Goal: Task Accomplishment & Management: Manage account settings

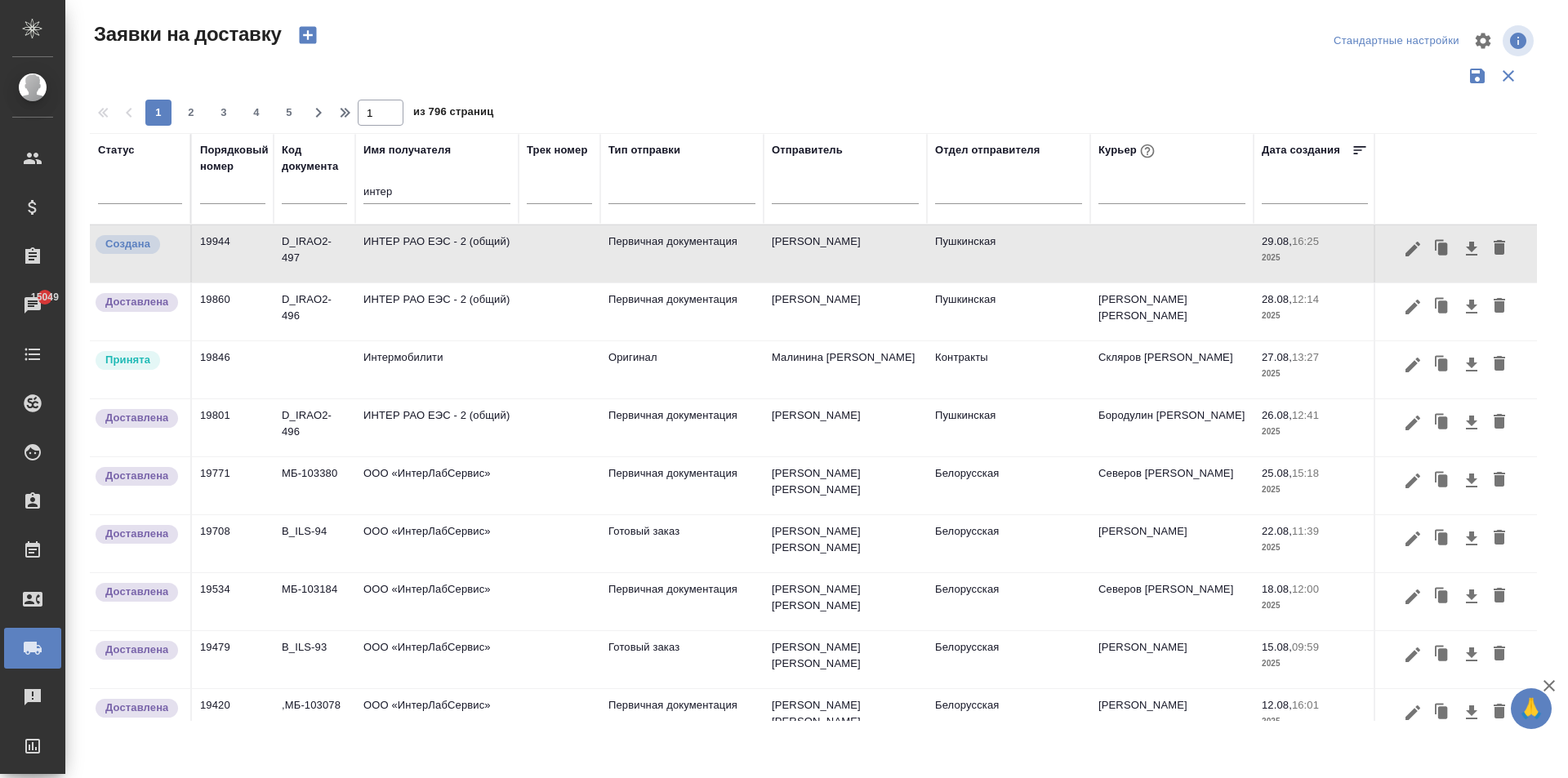
drag, startPoint x: 331, startPoint y: 200, endPoint x: 294, endPoint y: 202, distance: 37.1
click at [306, 200] on tr "Статус Порядковый номер Код документа Имя получателя интер Трек номер Тип отпра…" at bounding box center [937, 179] width 1694 height 91
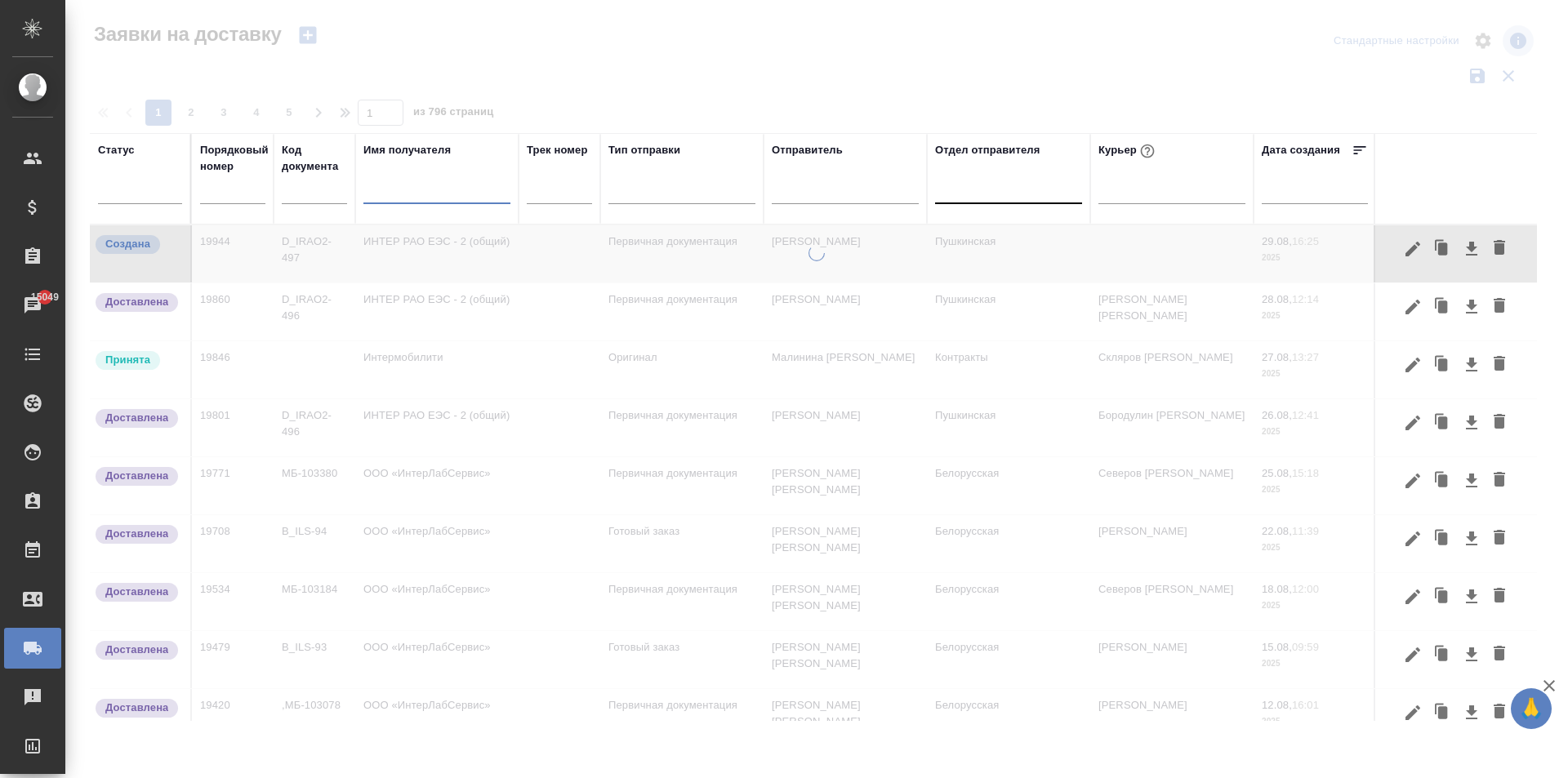
click at [989, 199] on div at bounding box center [1008, 187] width 147 height 24
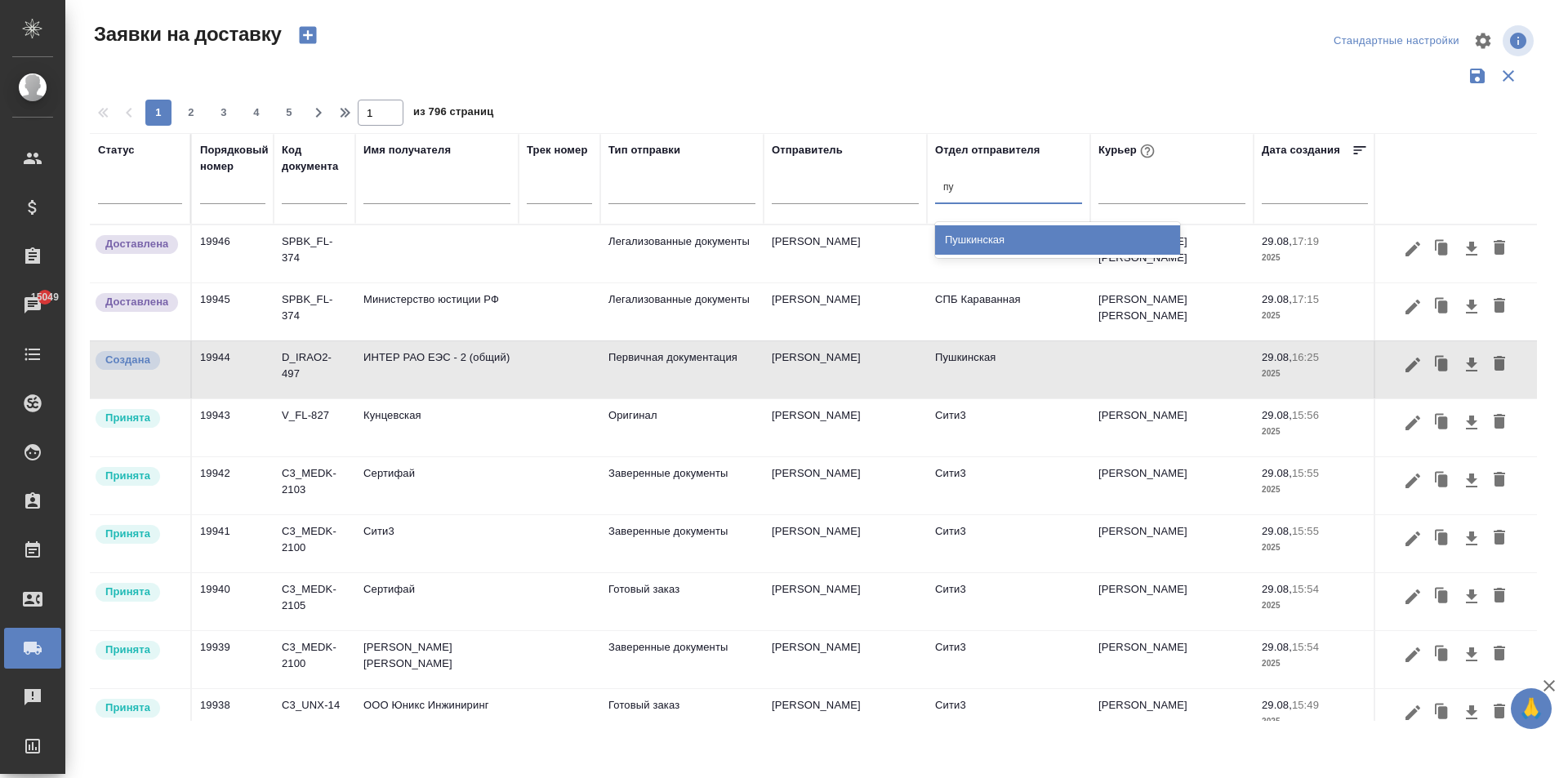
type input "пуш"
click at [992, 236] on div "Пушкинская" at bounding box center [1057, 240] width 245 height 29
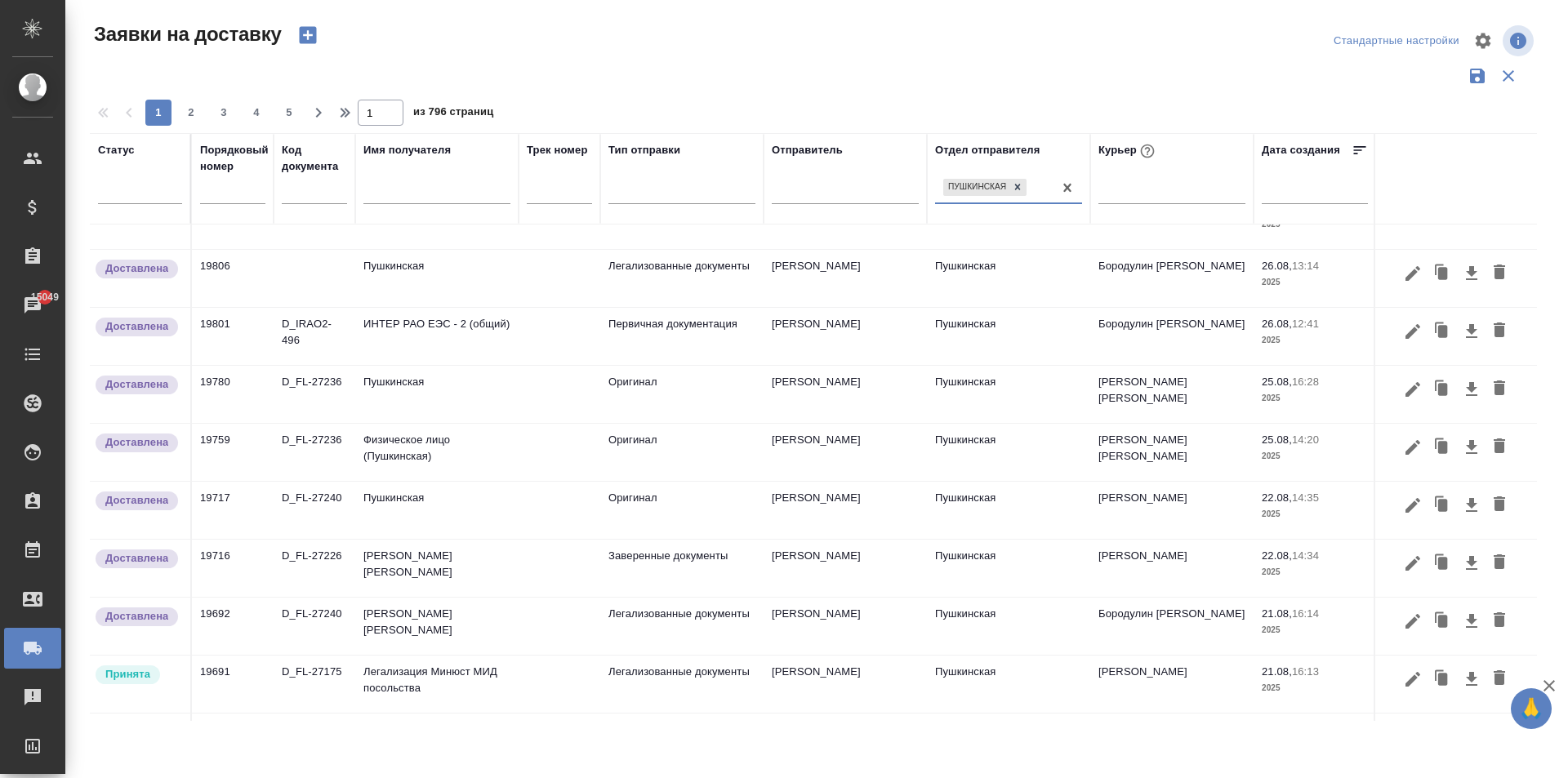
scroll to position [965, 0]
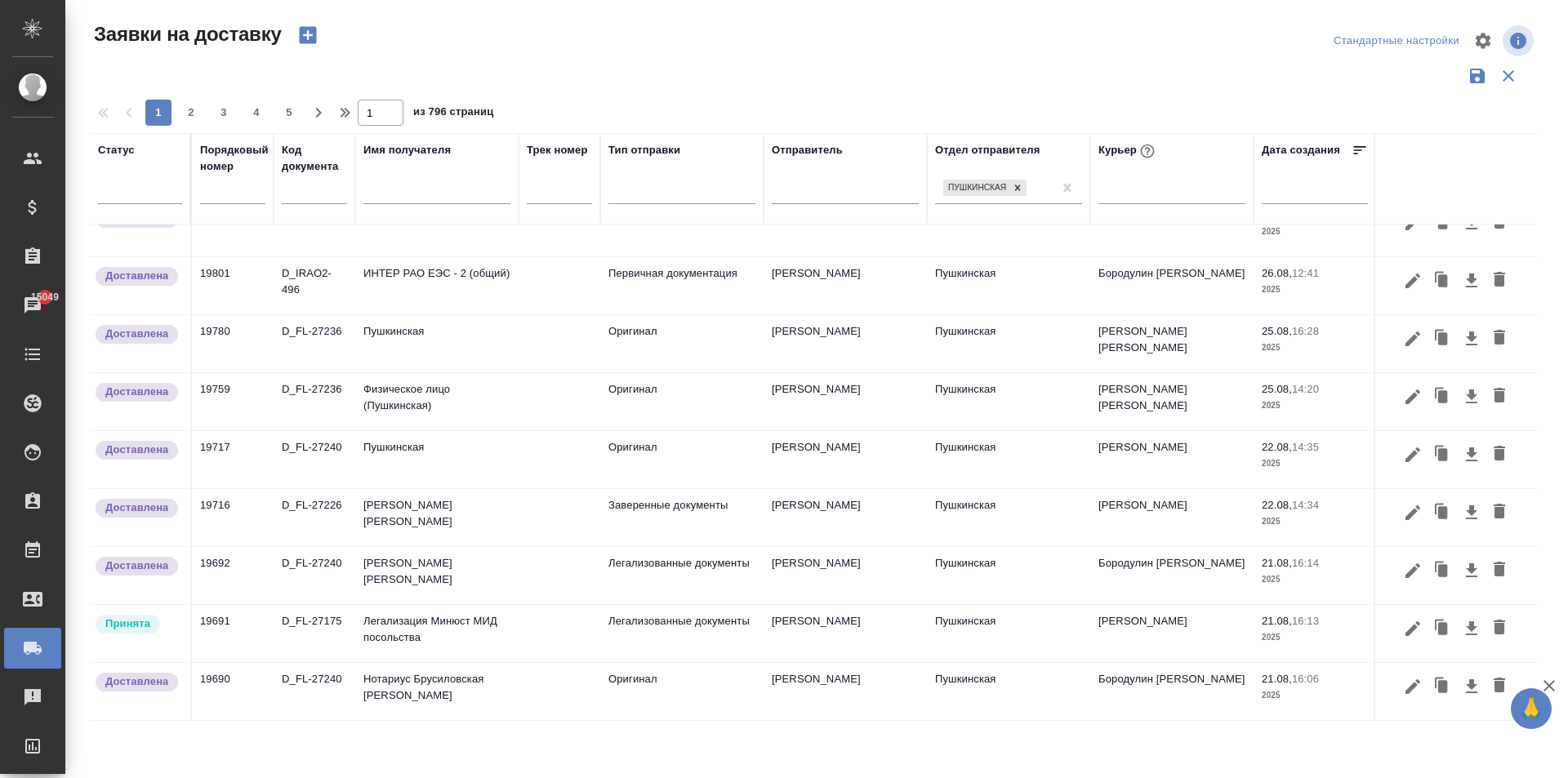
click at [430, 605] on td "Легализация Минюст МИД посольства" at bounding box center [437, 634] width 163 height 57
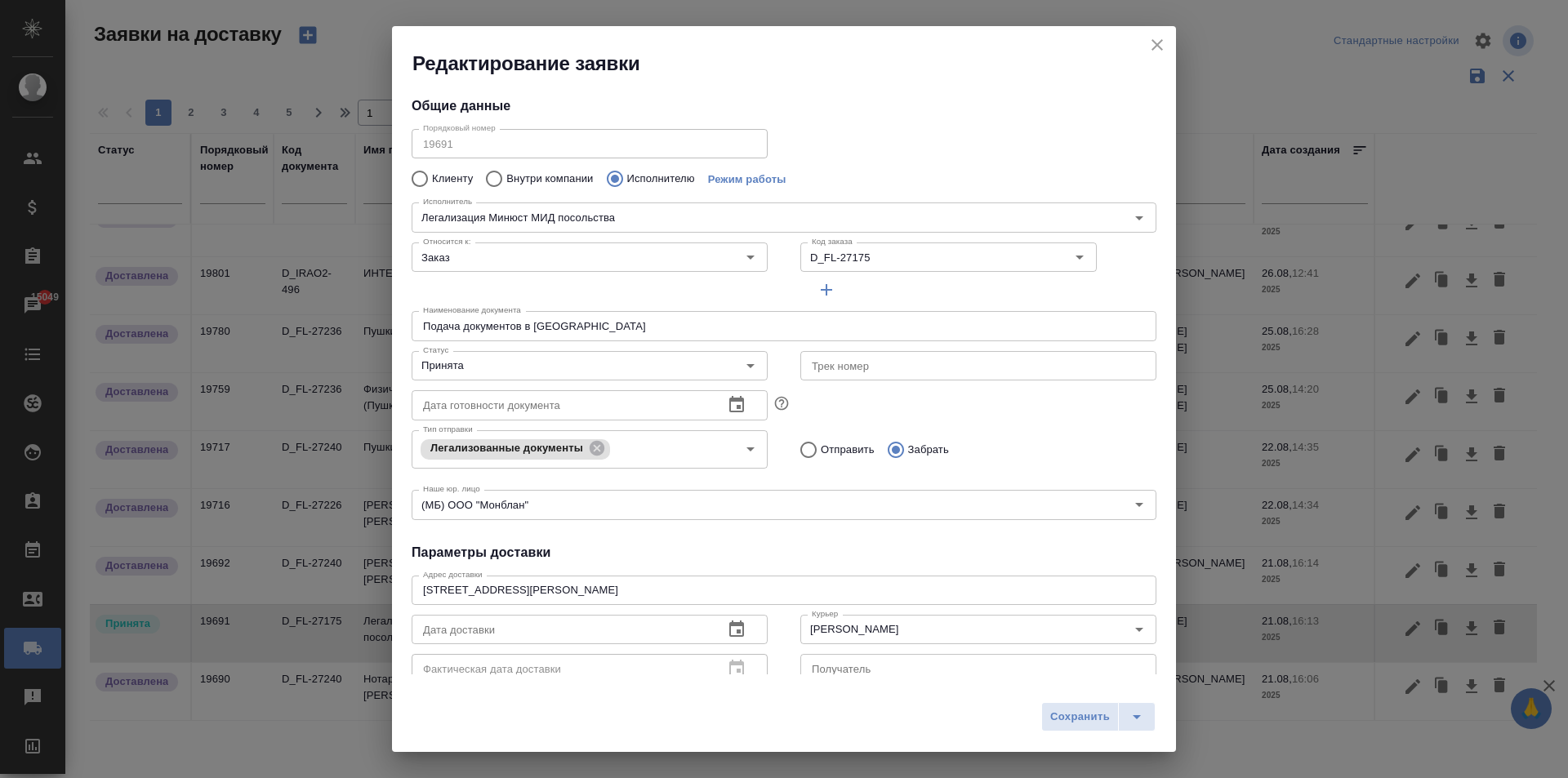
type input "Легализация Минюст МИД посольства"
type input "Пушкинская"
type input "[PERSON_NAME]"
click at [562, 365] on input "Принята" at bounding box center [562, 365] width 292 height 20
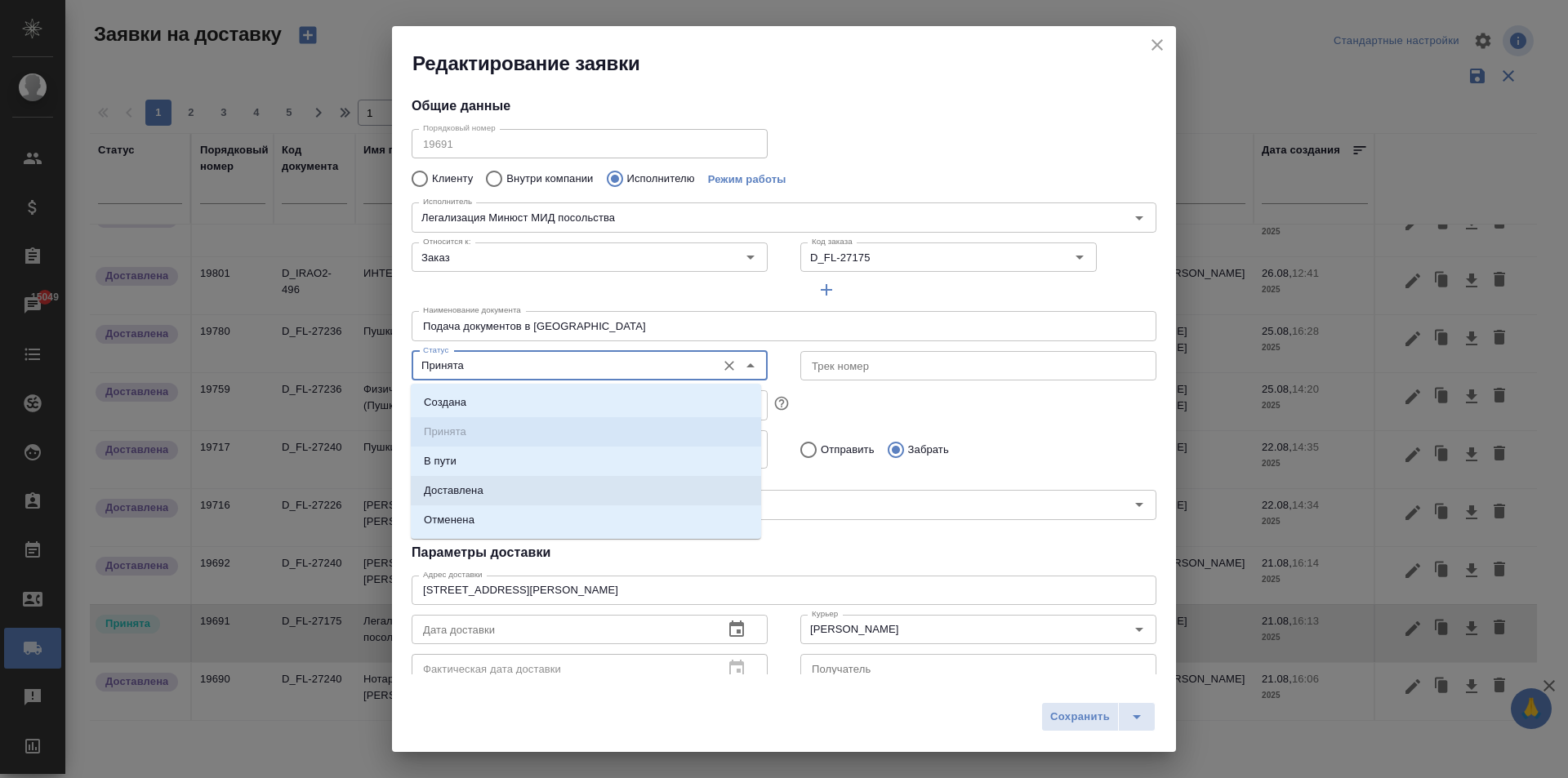
click at [493, 494] on li "Доставлена" at bounding box center [586, 491] width 350 height 29
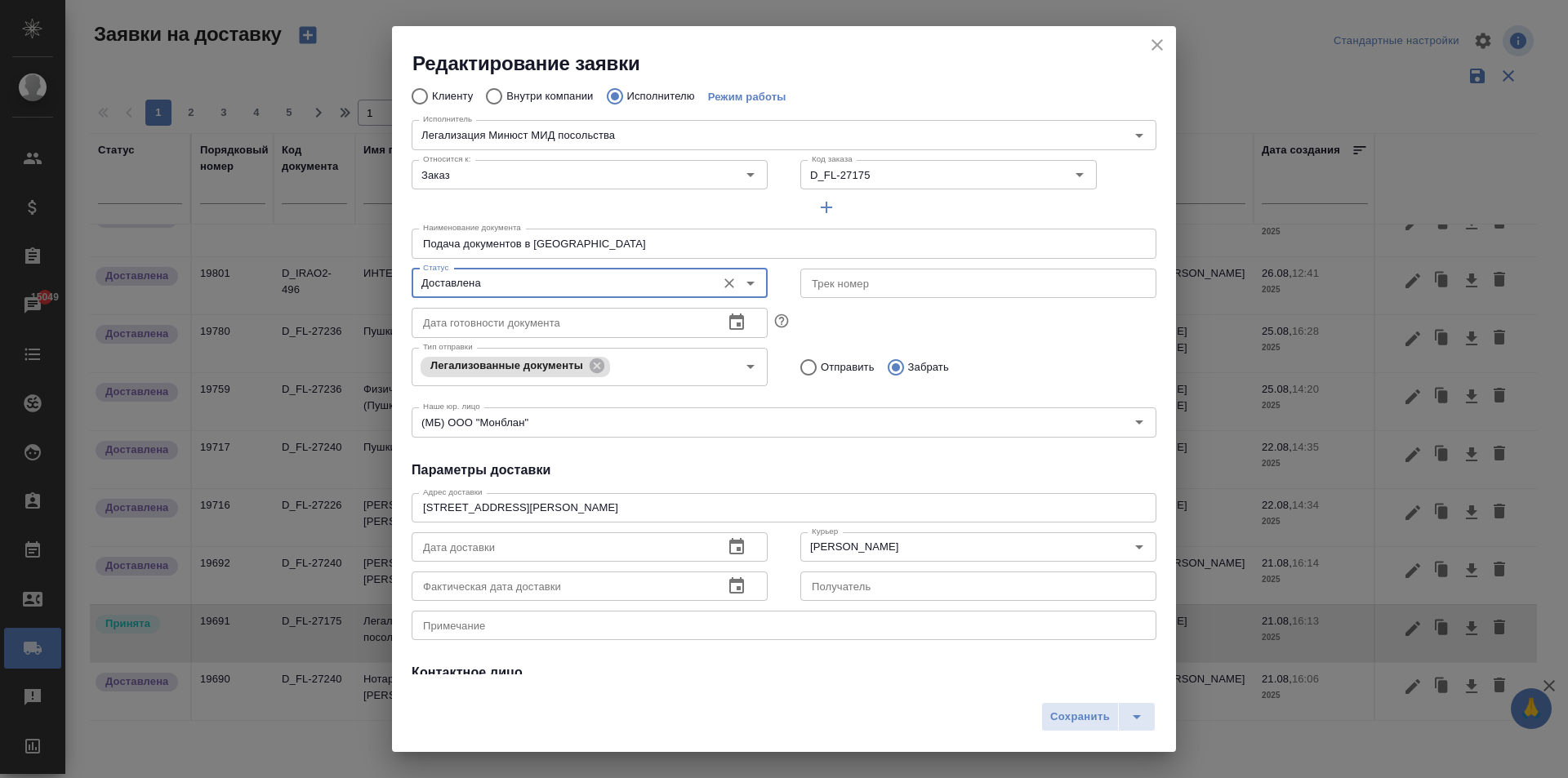
scroll to position [222, 0]
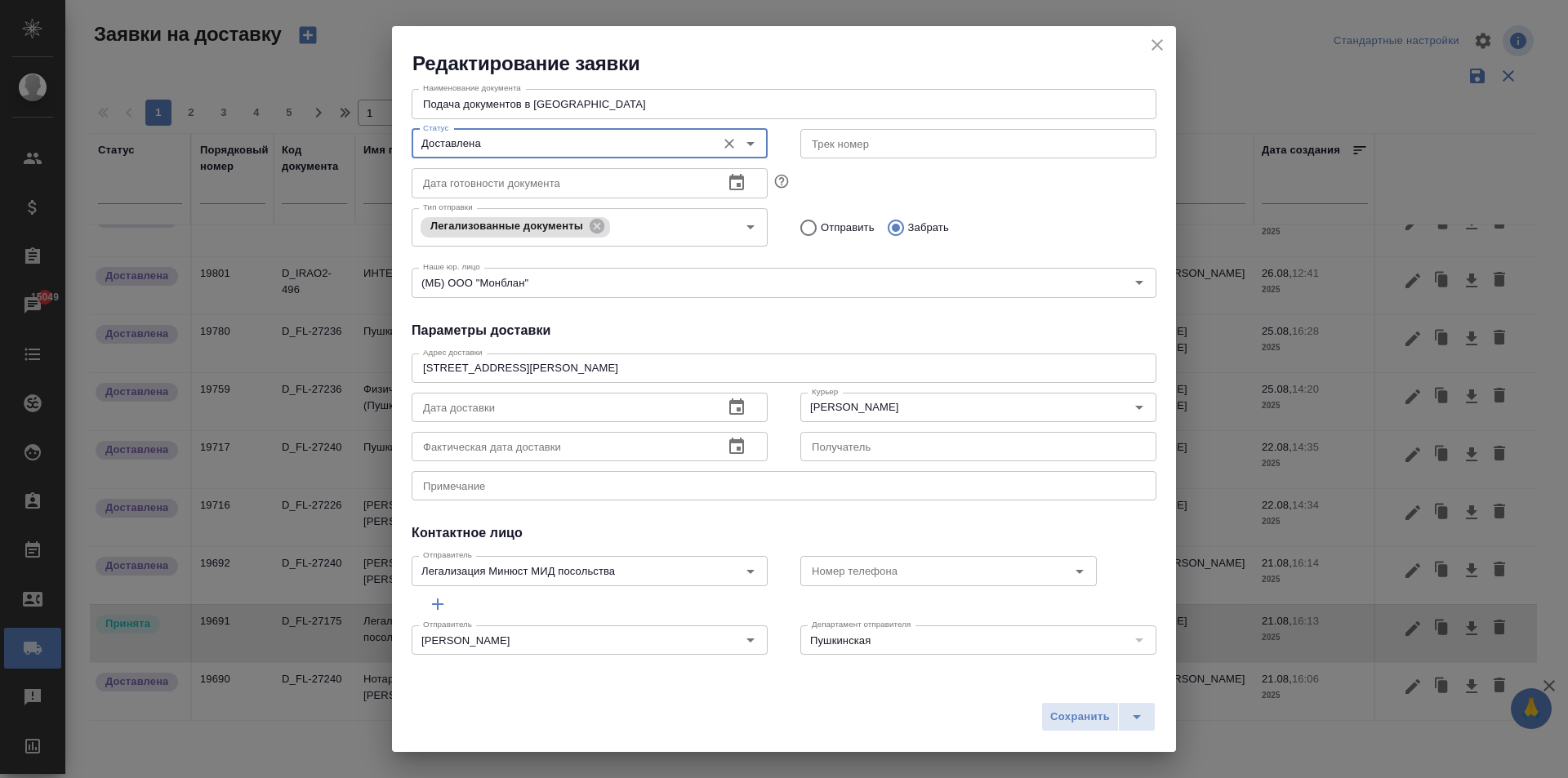
click at [1154, 36] on icon "close" at bounding box center [1157, 45] width 20 height 20
type input "Принята"
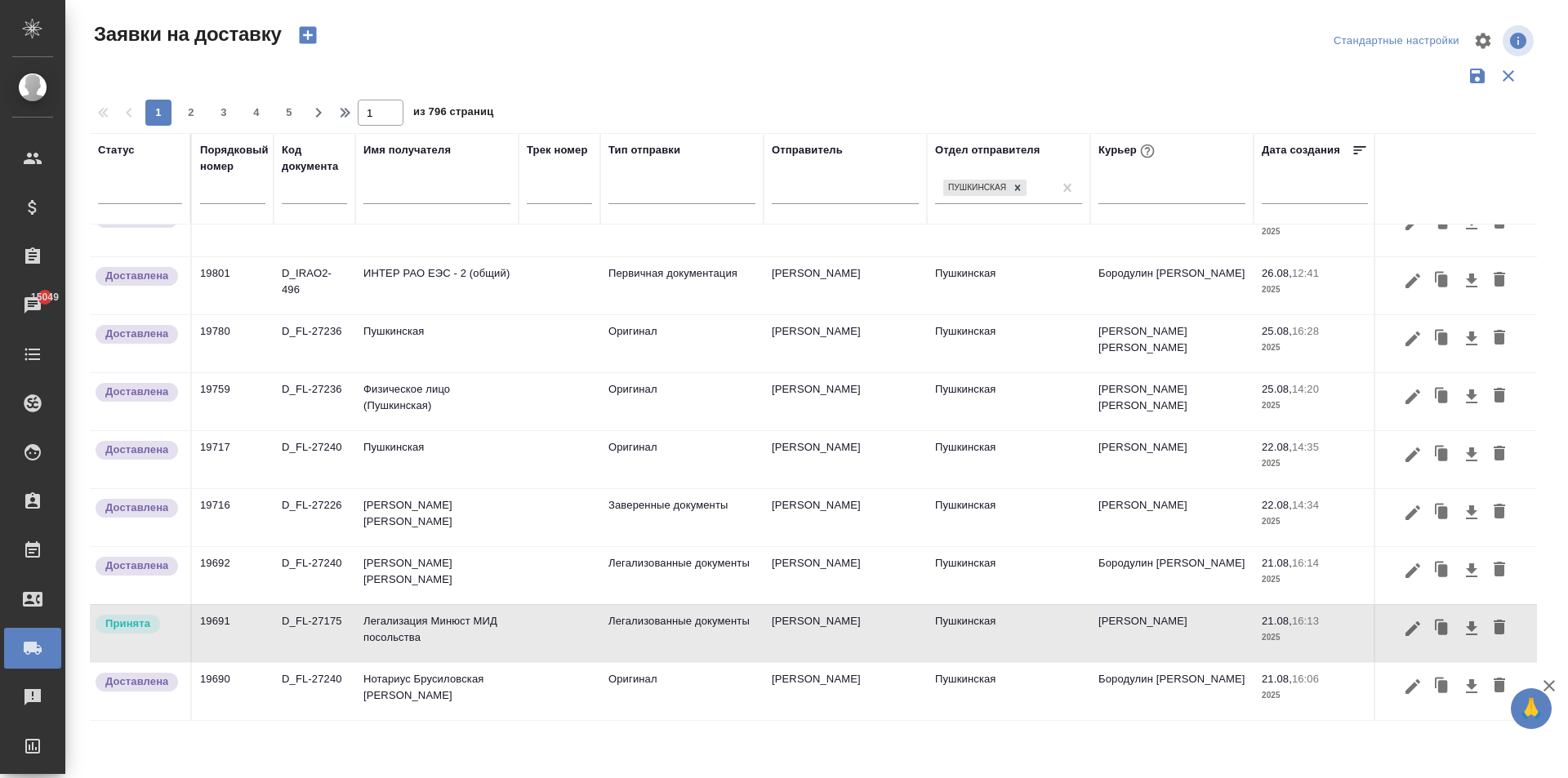
click at [1157, 40] on icon "close" at bounding box center [1157, 45] width 20 height 20
click at [192, 108] on span "2" at bounding box center [191, 113] width 26 height 16
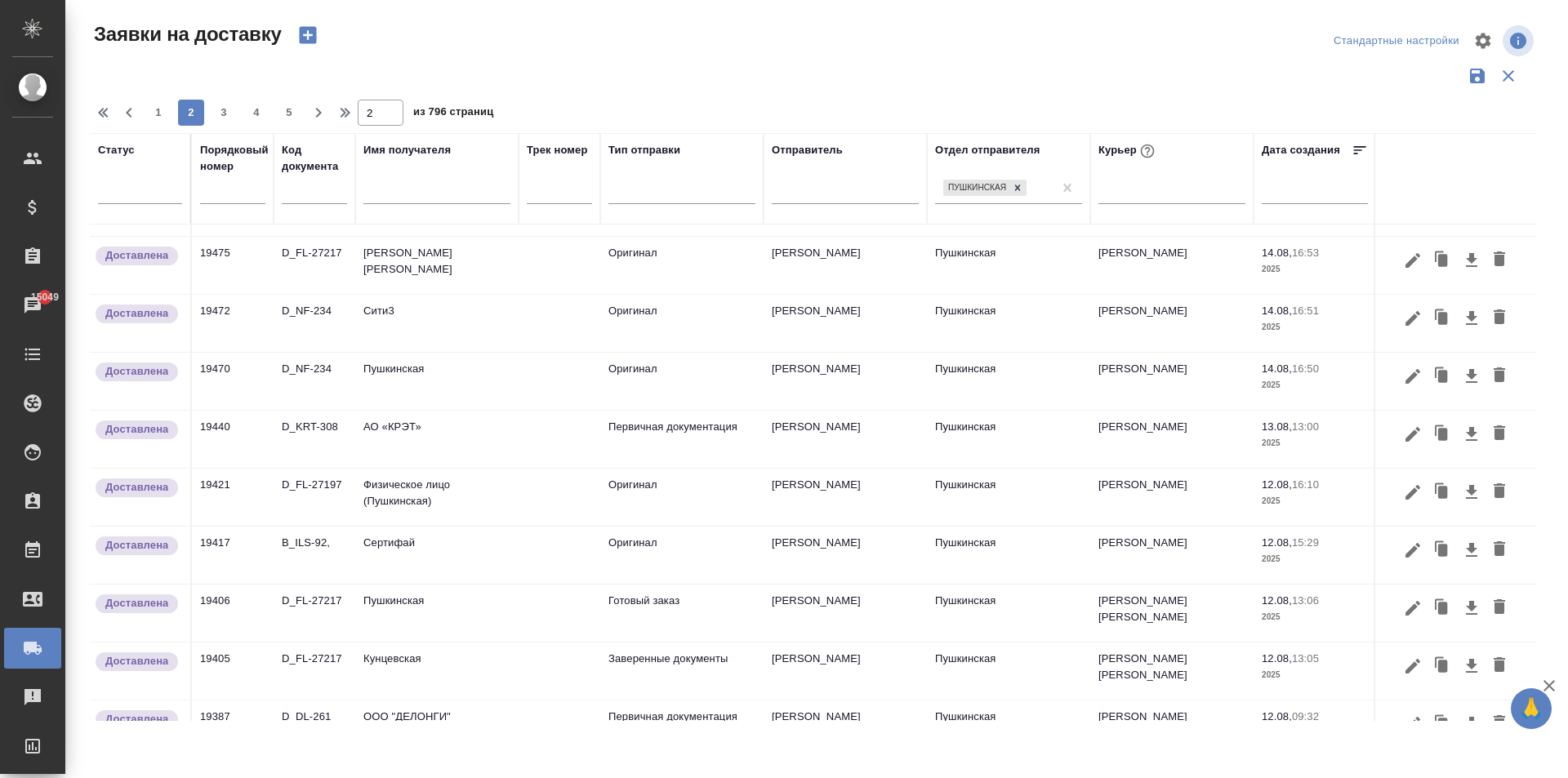
scroll to position [982, 0]
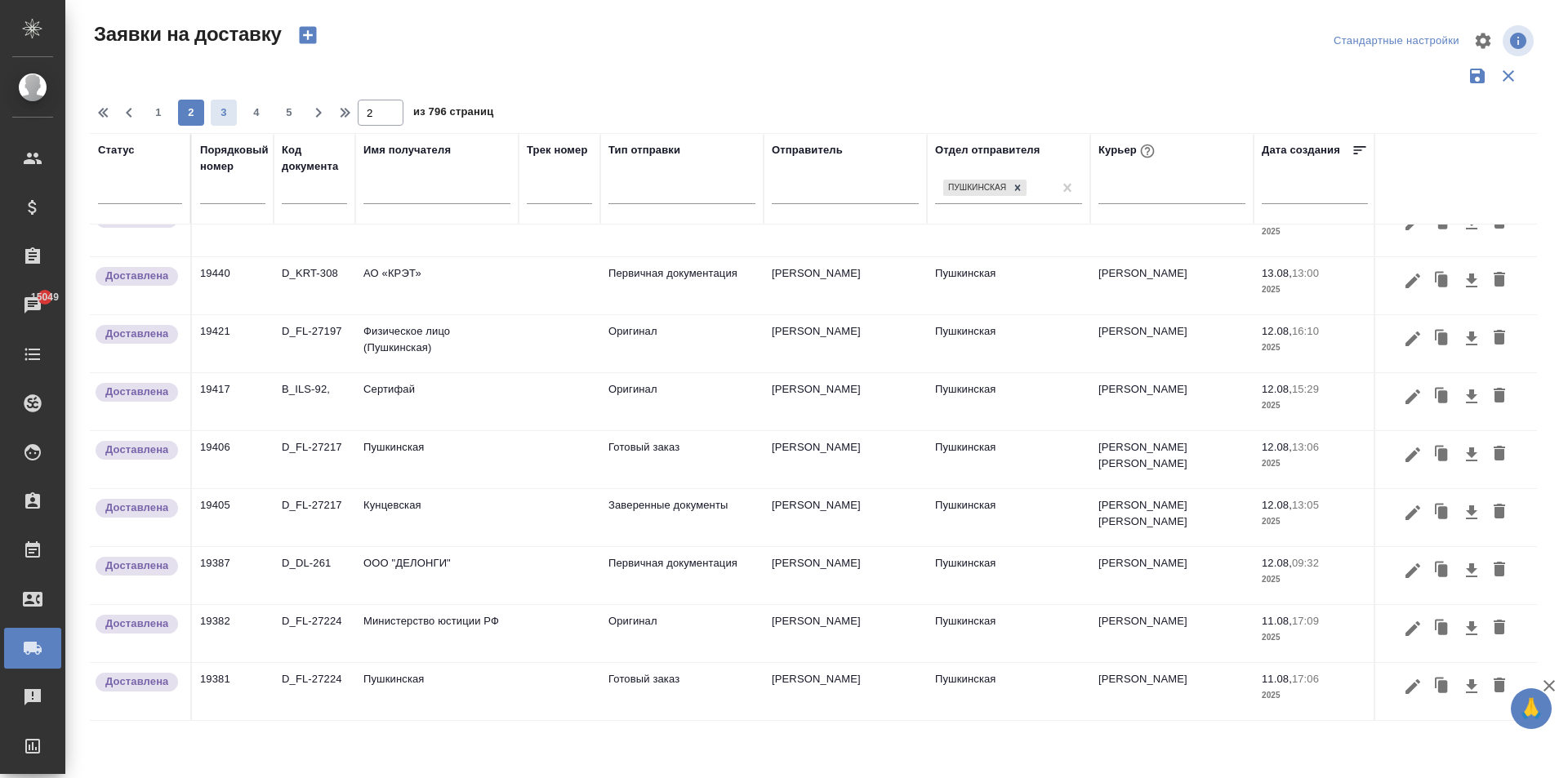
click at [227, 117] on span "3" at bounding box center [224, 113] width 26 height 16
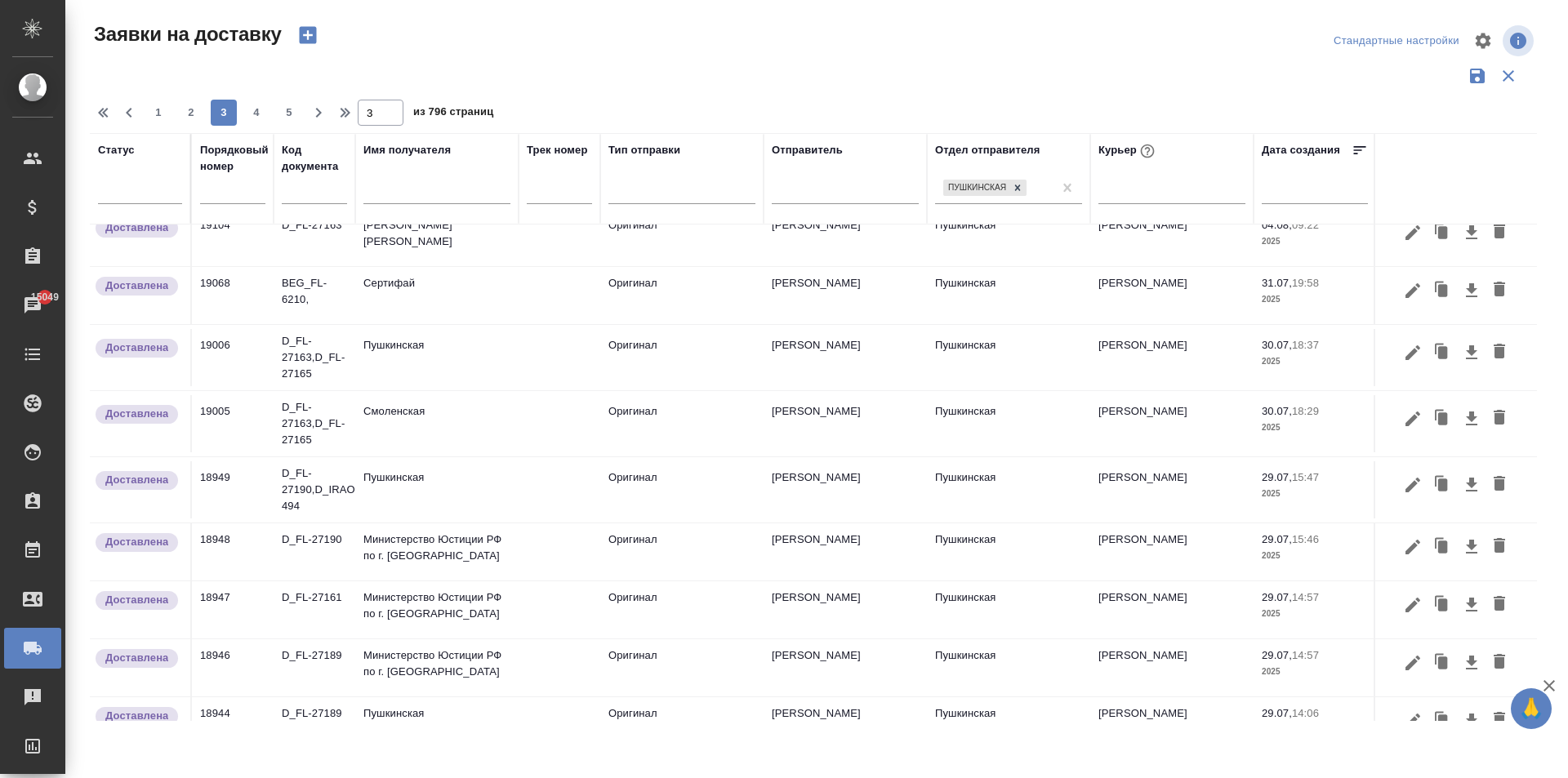
scroll to position [1023, 0]
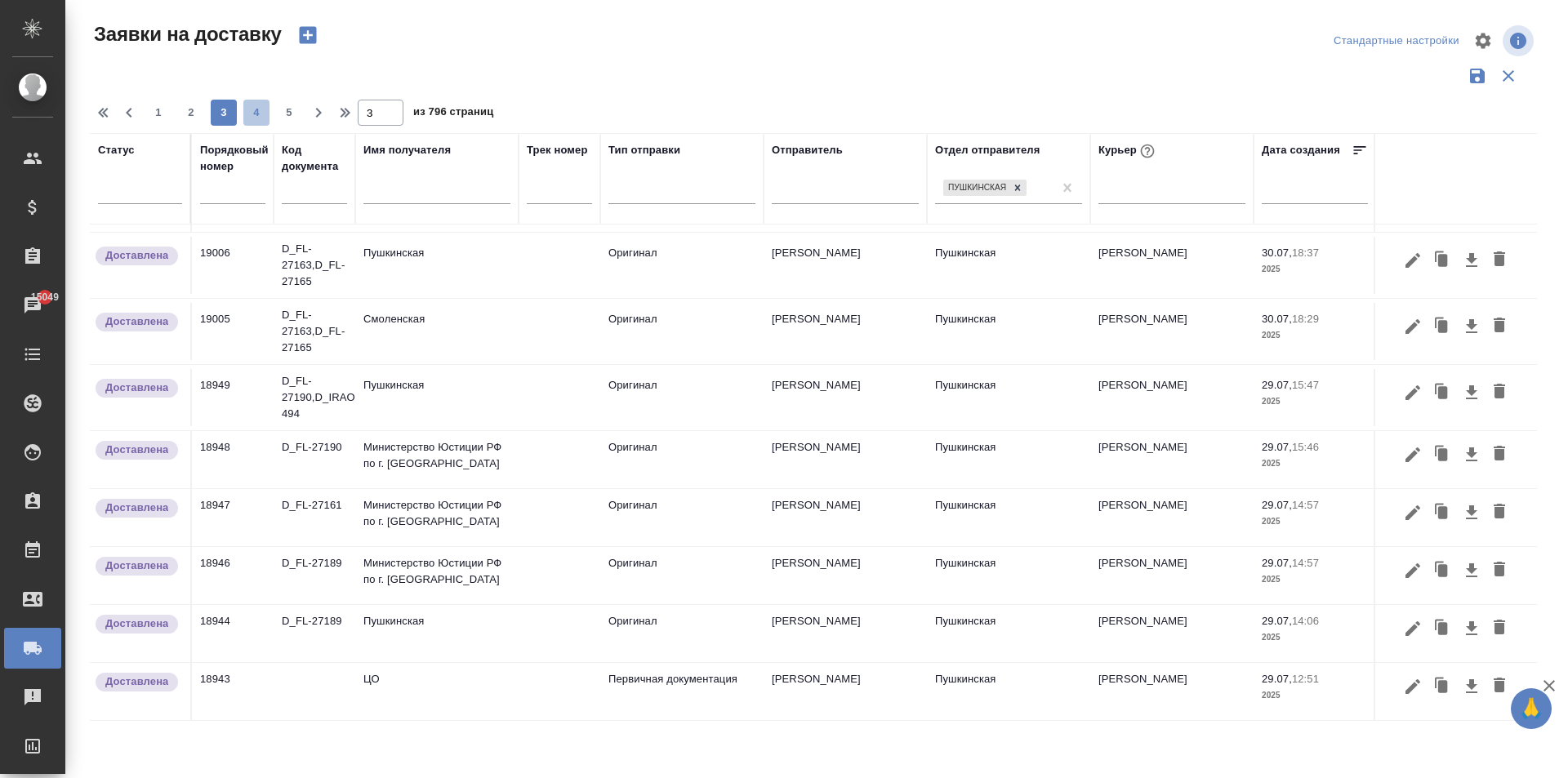
click at [258, 110] on span "4" at bounding box center [256, 113] width 26 height 16
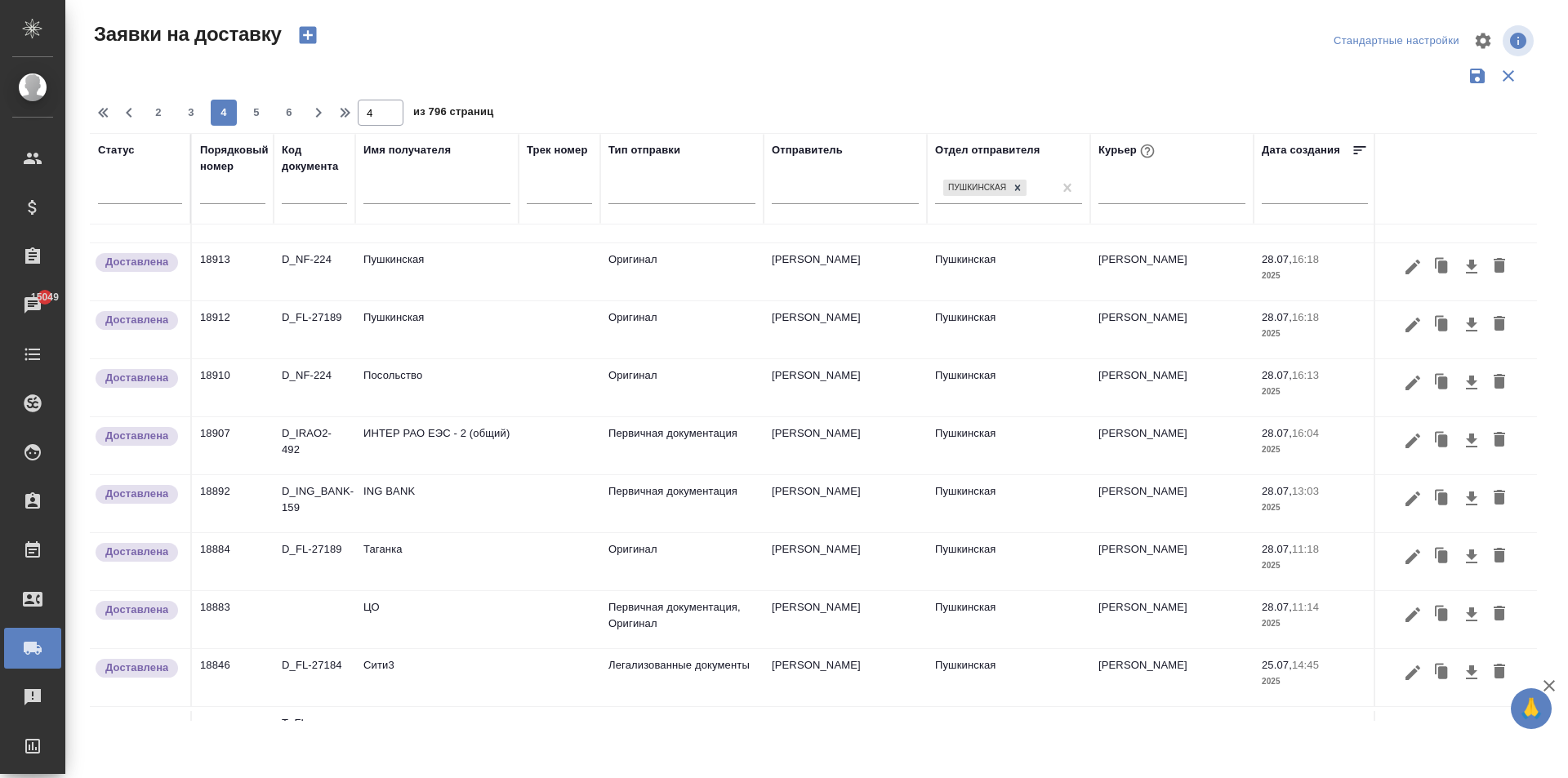
scroll to position [0, 0]
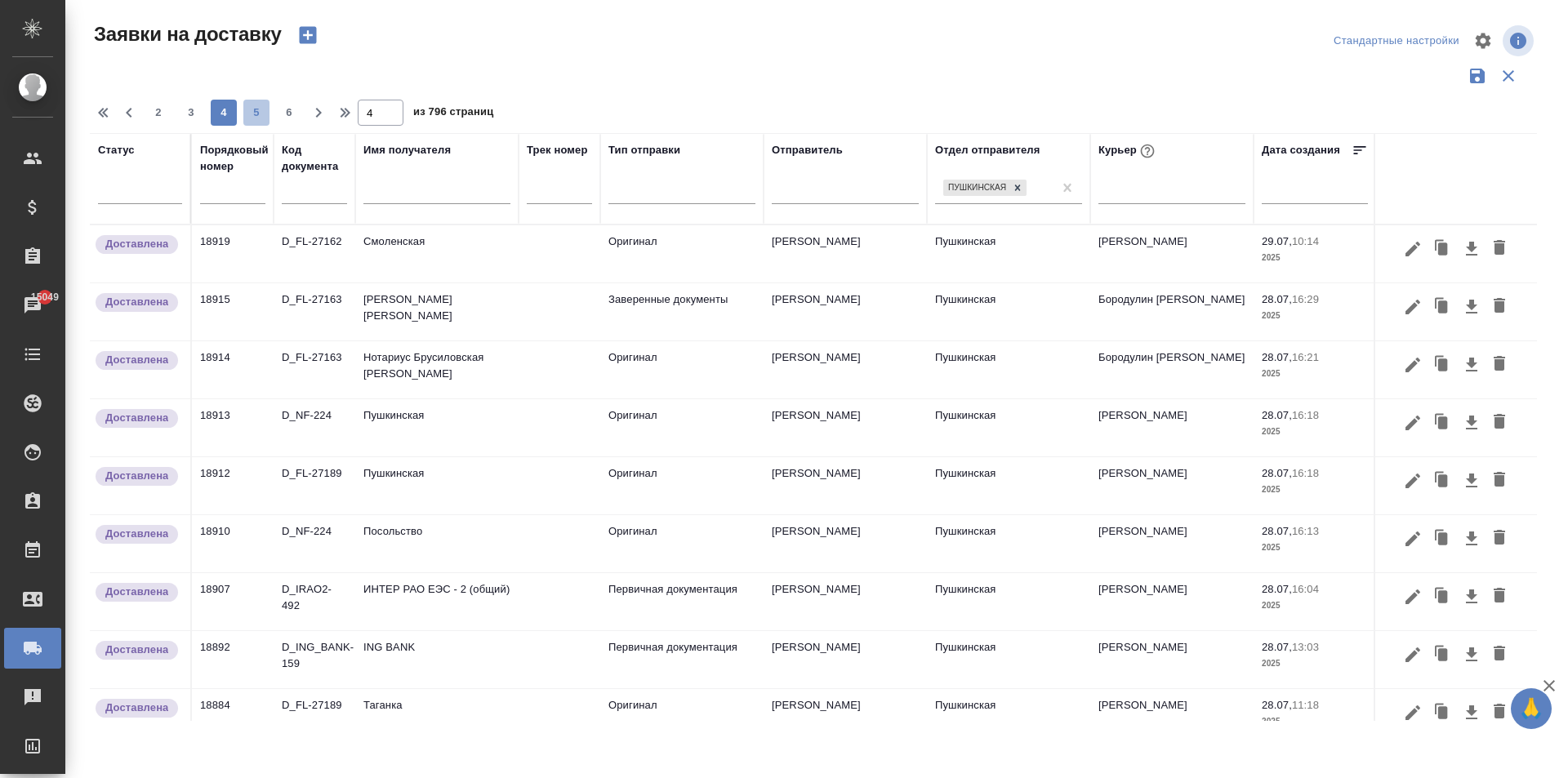
click at [258, 103] on button "5" at bounding box center [256, 113] width 26 height 26
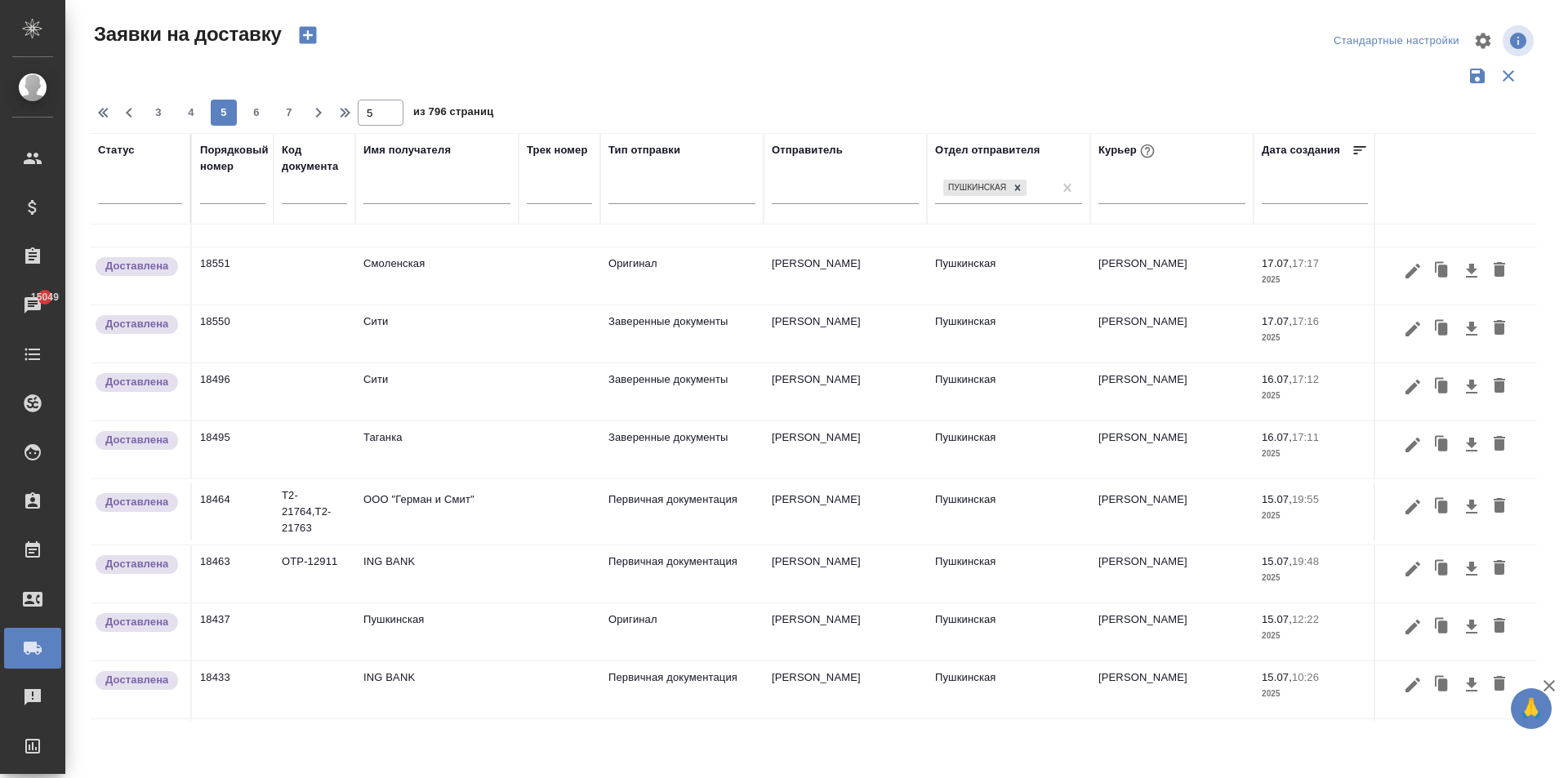
scroll to position [1063, 0]
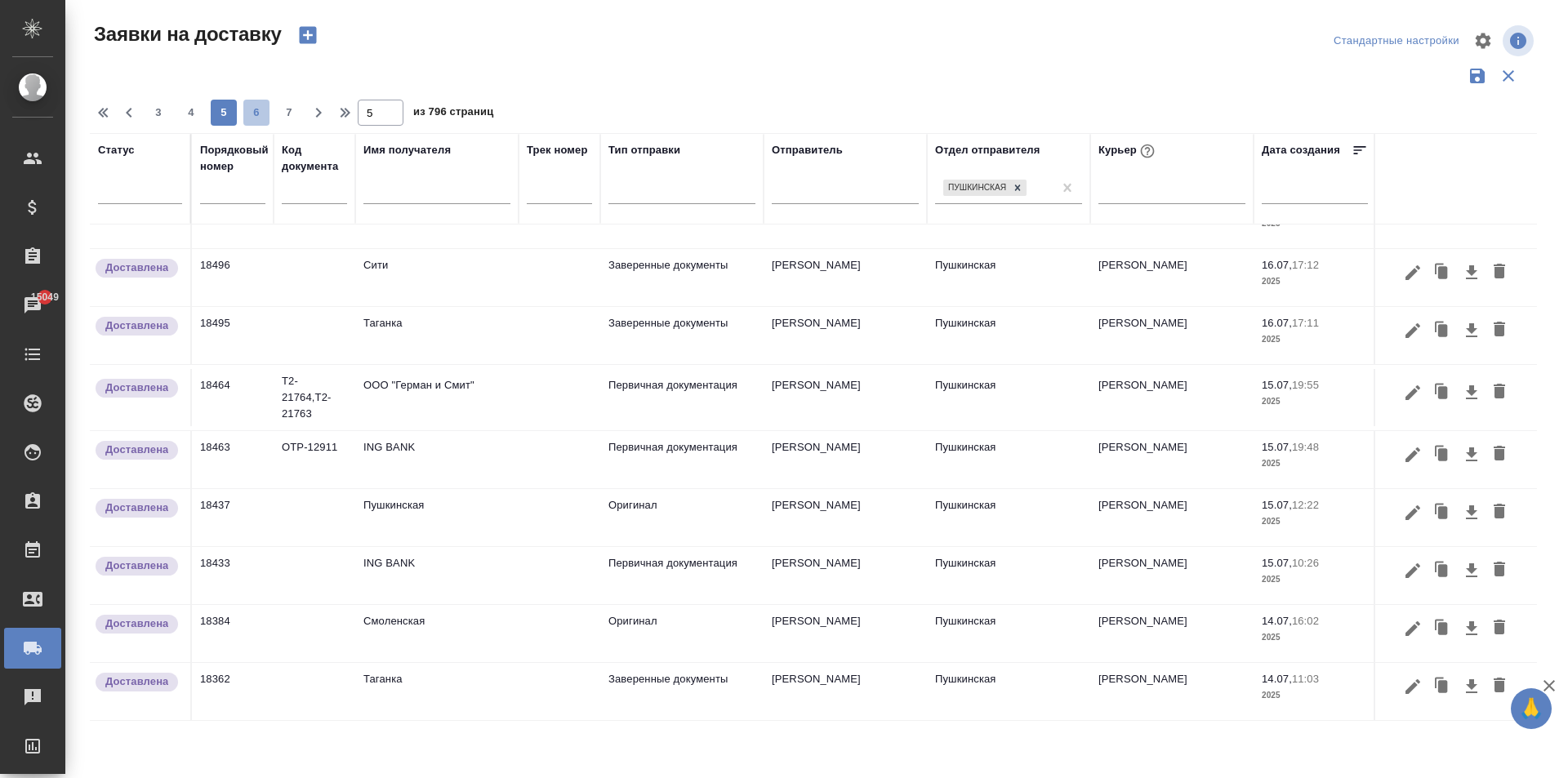
click at [256, 112] on span "6" at bounding box center [256, 113] width 26 height 16
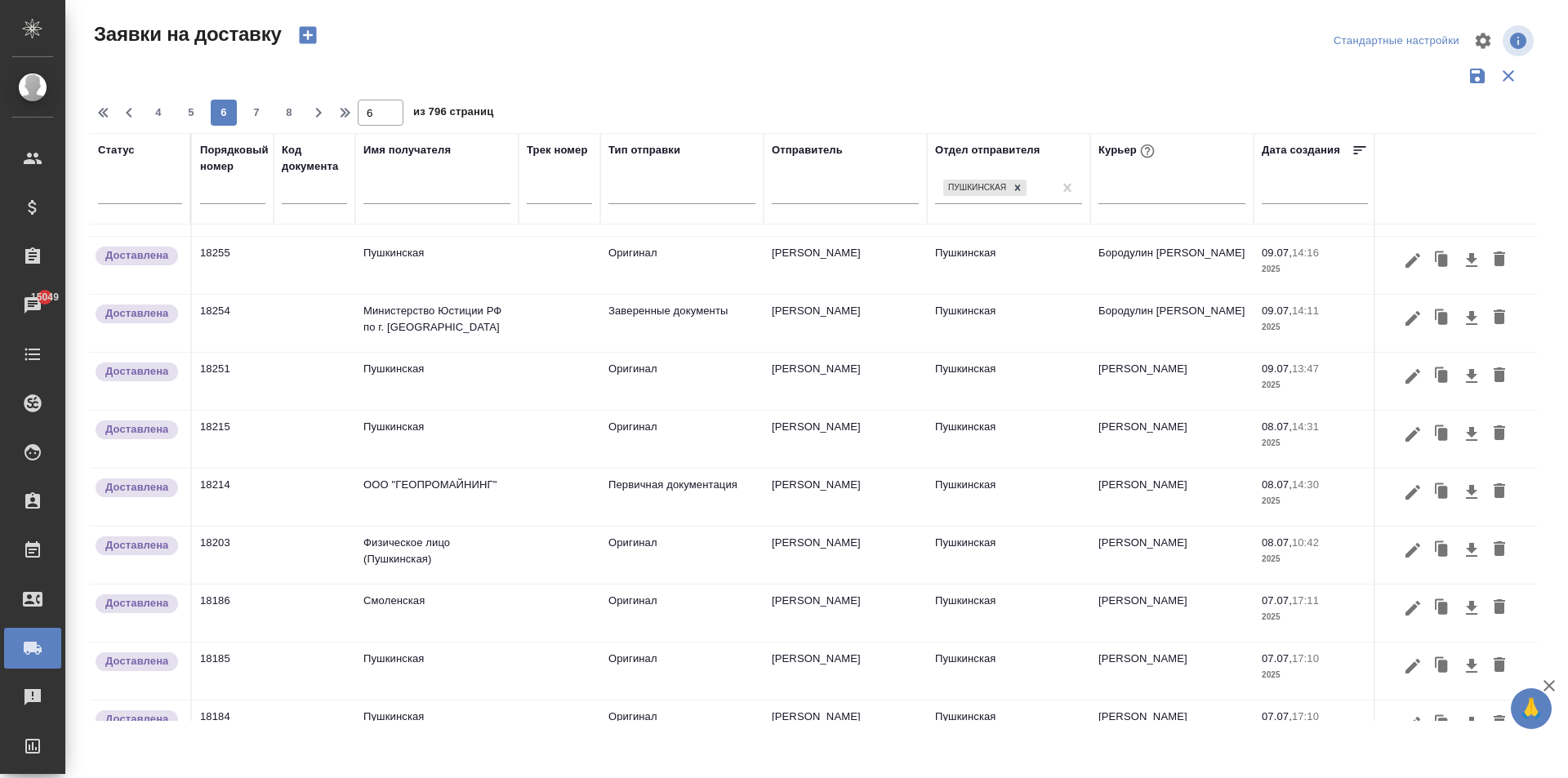
scroll to position [0, 0]
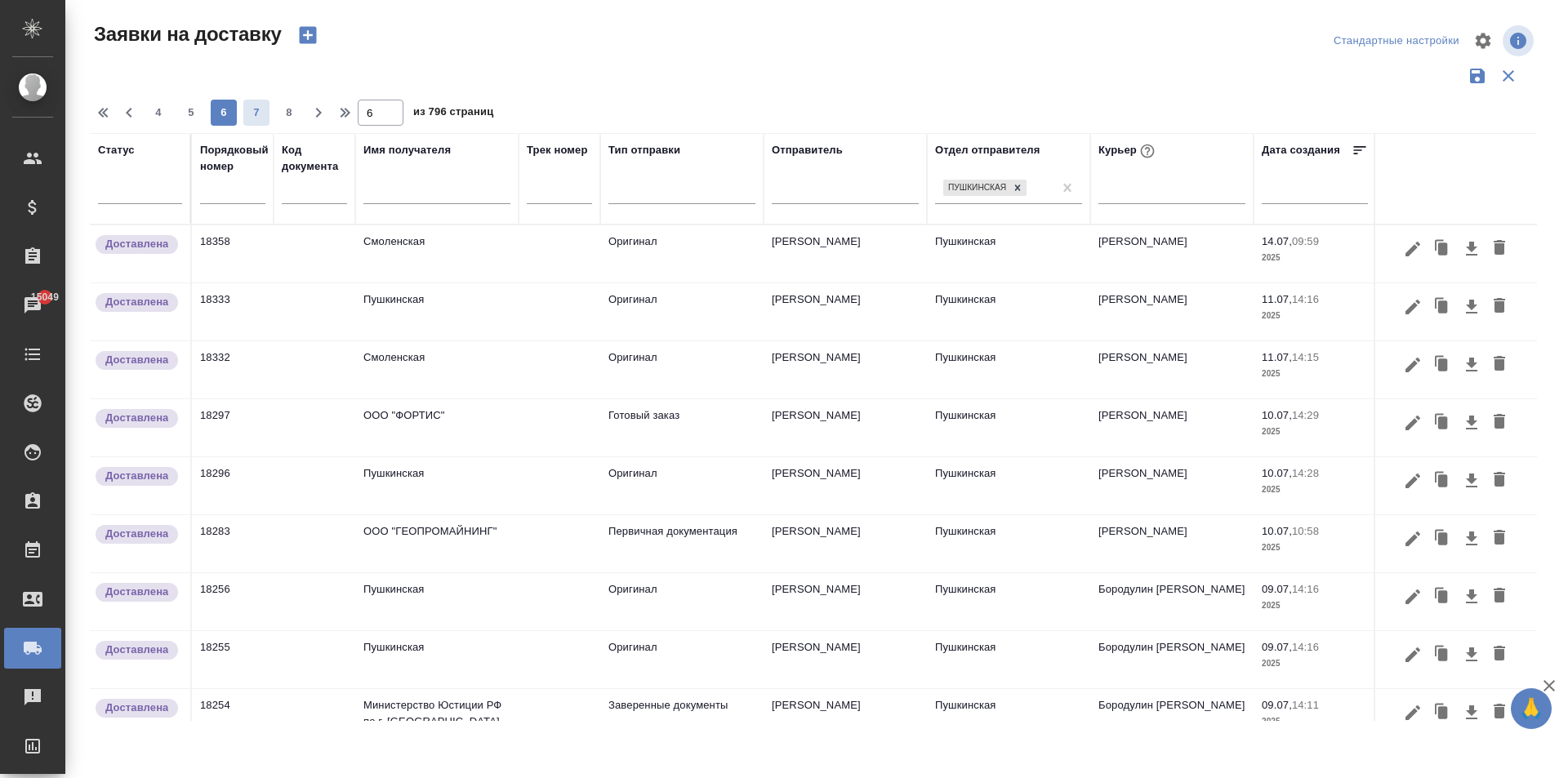
click at [254, 120] on span "7" at bounding box center [256, 113] width 26 height 16
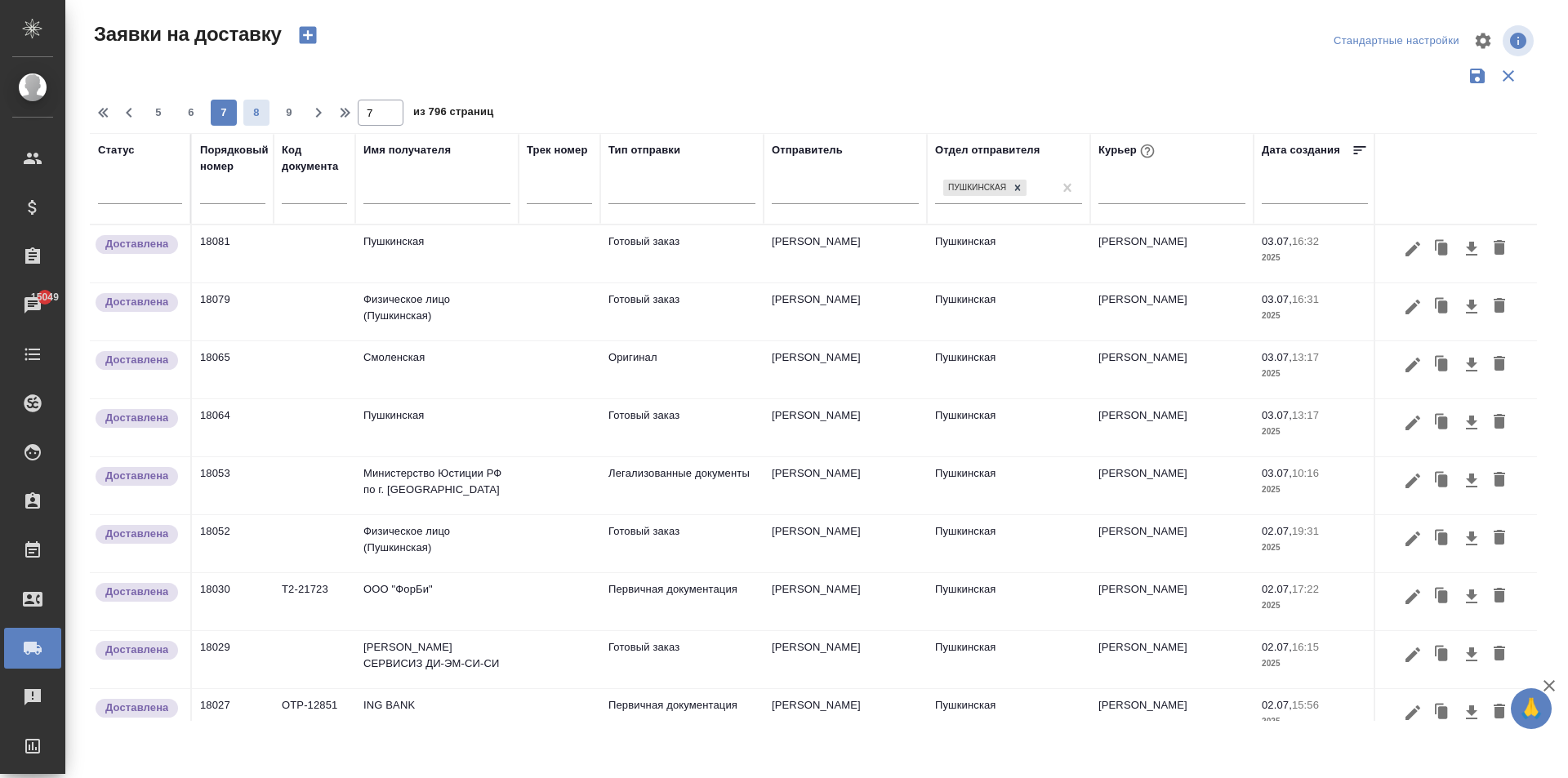
click at [255, 105] on span "8" at bounding box center [256, 113] width 26 height 16
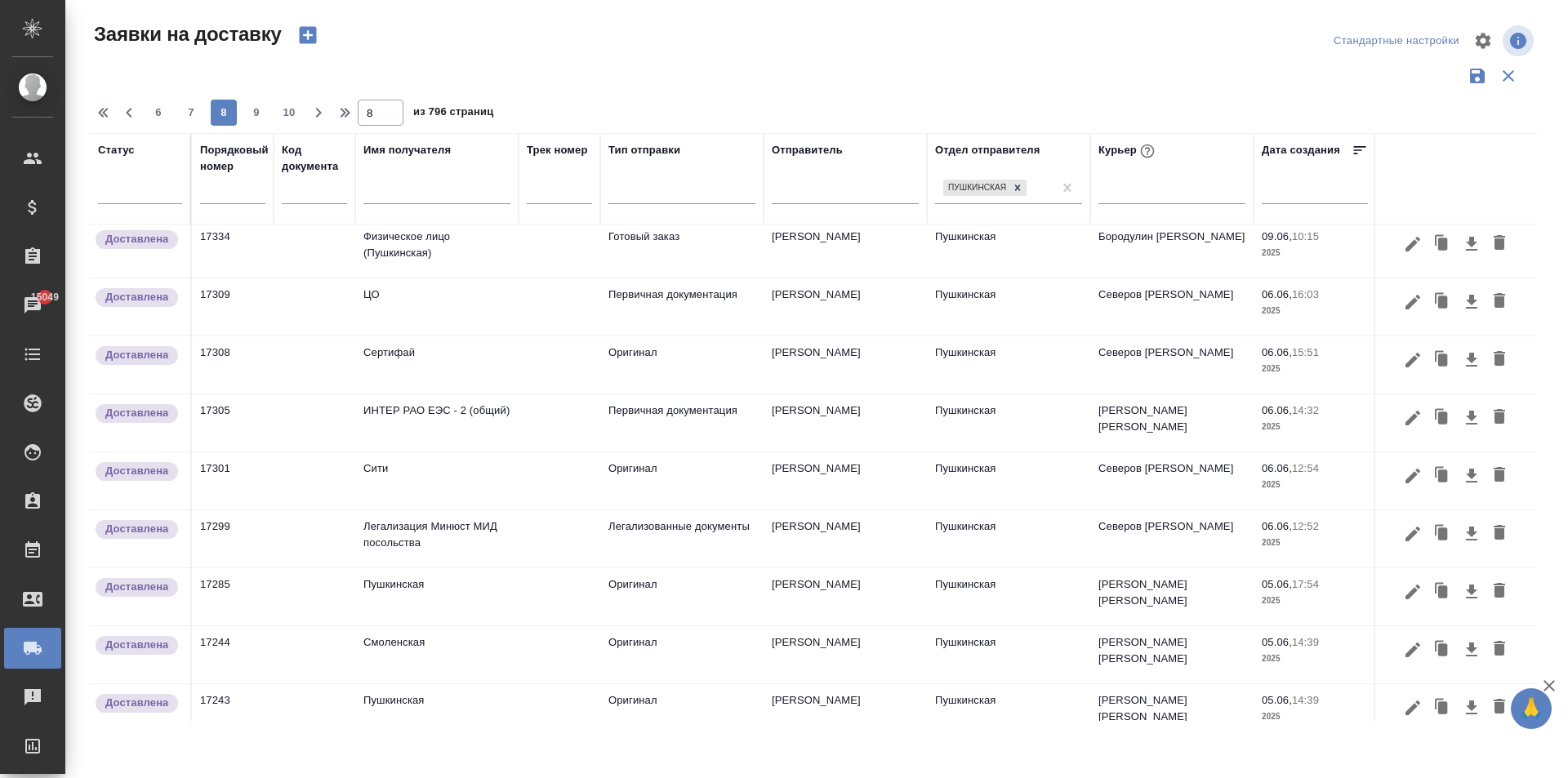
scroll to position [965, 0]
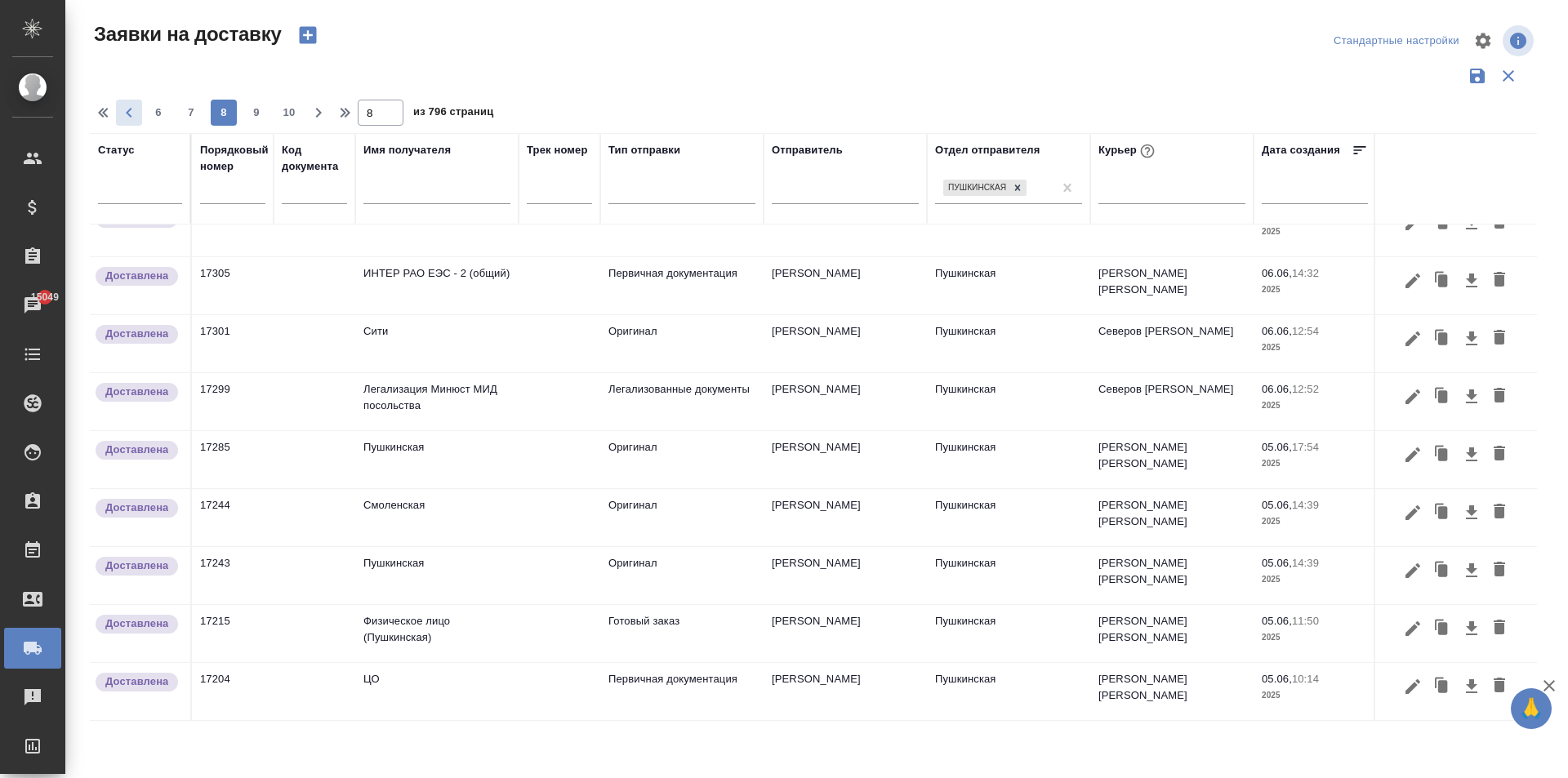
click at [126, 110] on icon "button" at bounding box center [129, 113] width 20 height 20
type input "7"
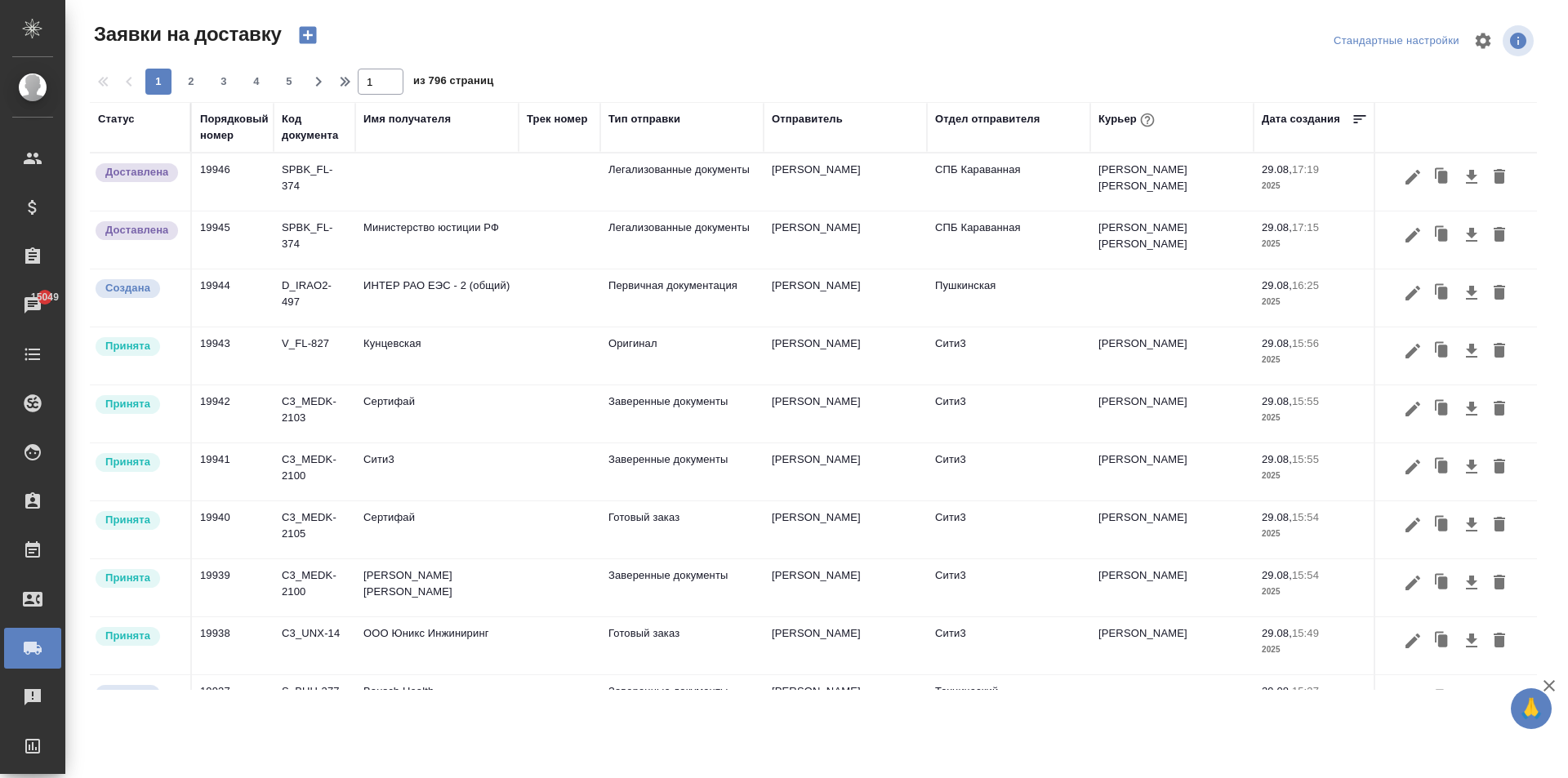
click at [1129, 119] on div "Курьер" at bounding box center [1128, 119] width 59 height 21
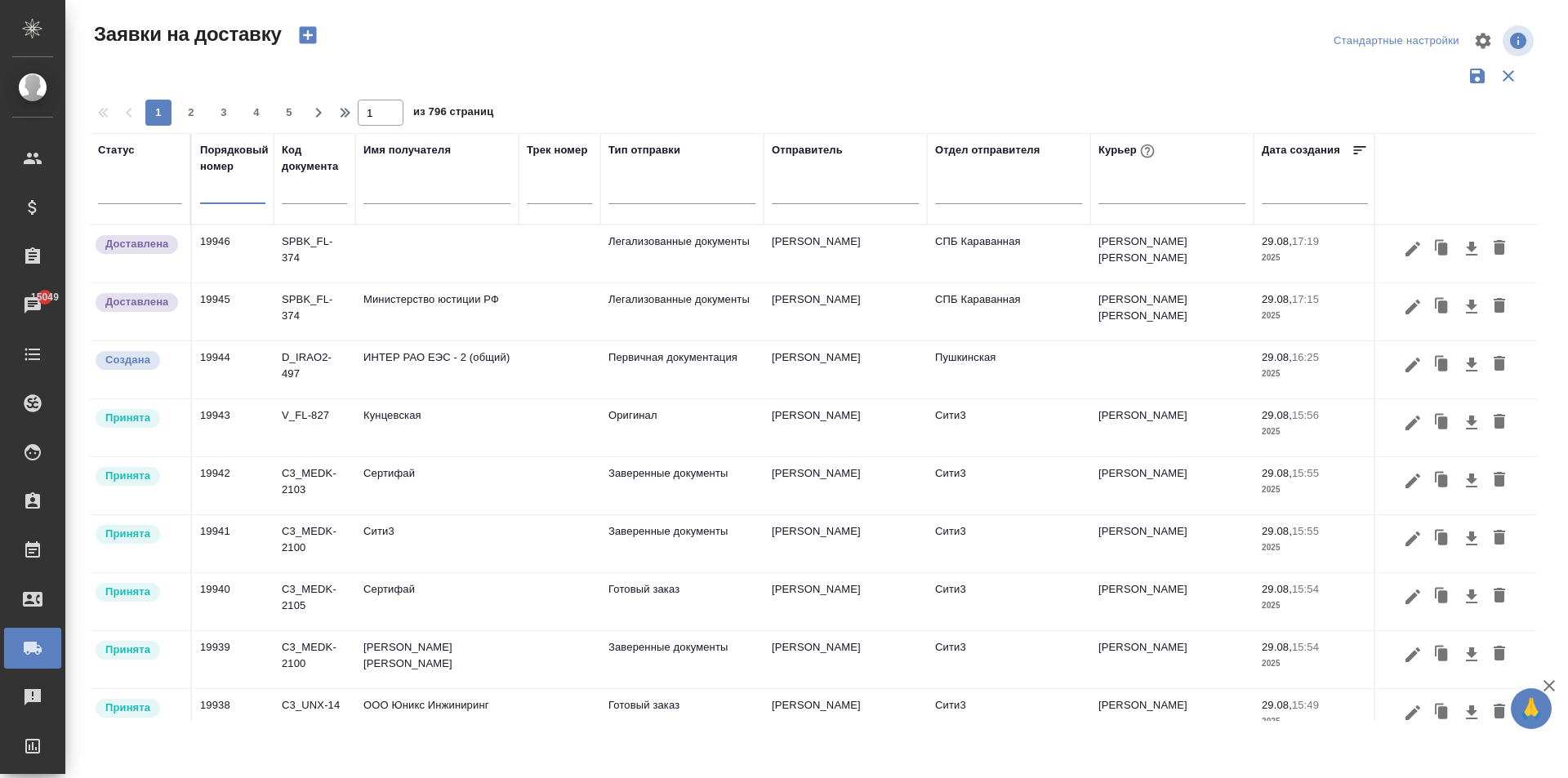
click at [211, 197] on input "text" at bounding box center [233, 192] width 65 height 23
type input "19944"
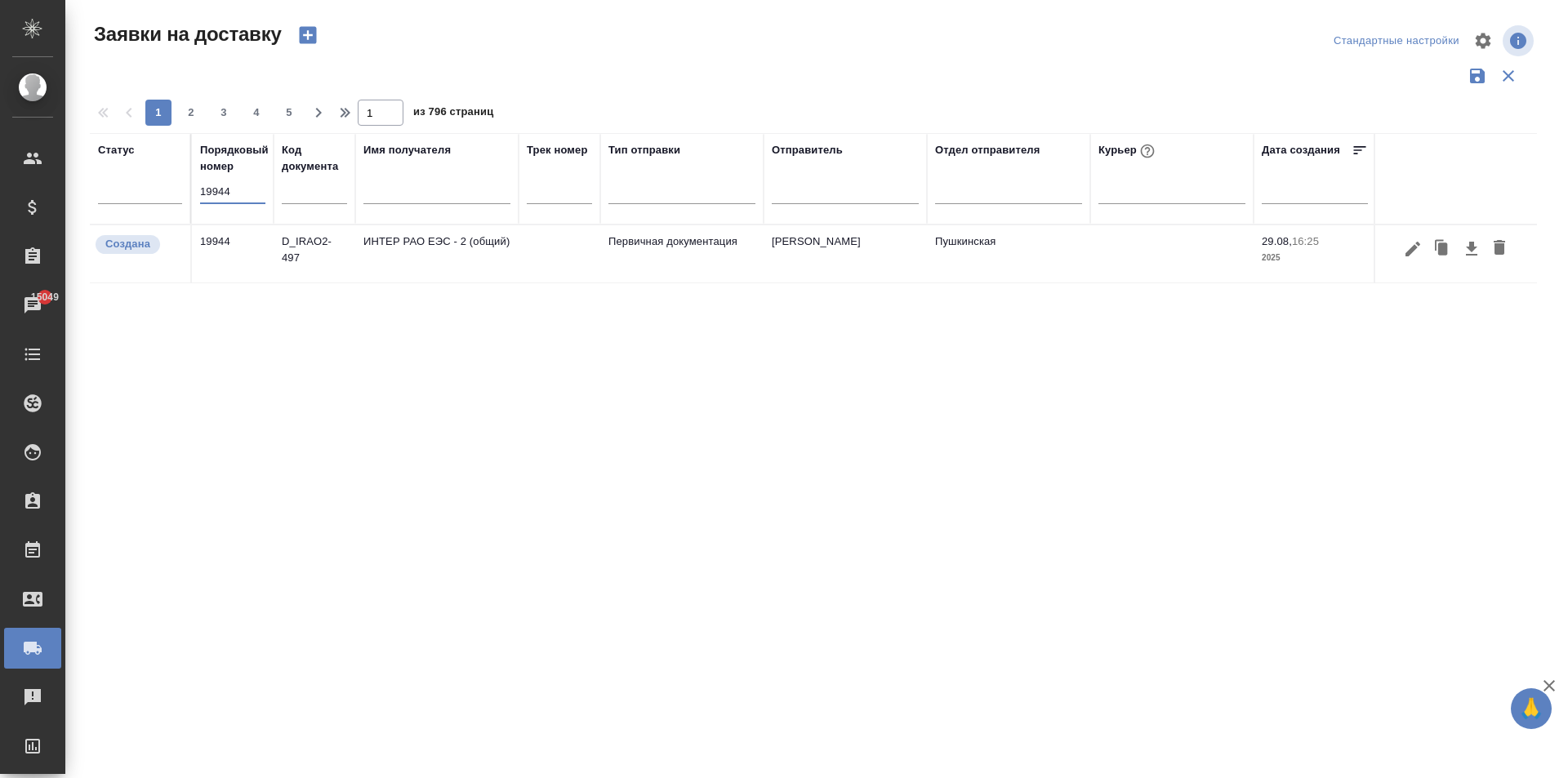
click at [778, 259] on td "[PERSON_NAME]" at bounding box center [845, 254] width 163 height 57
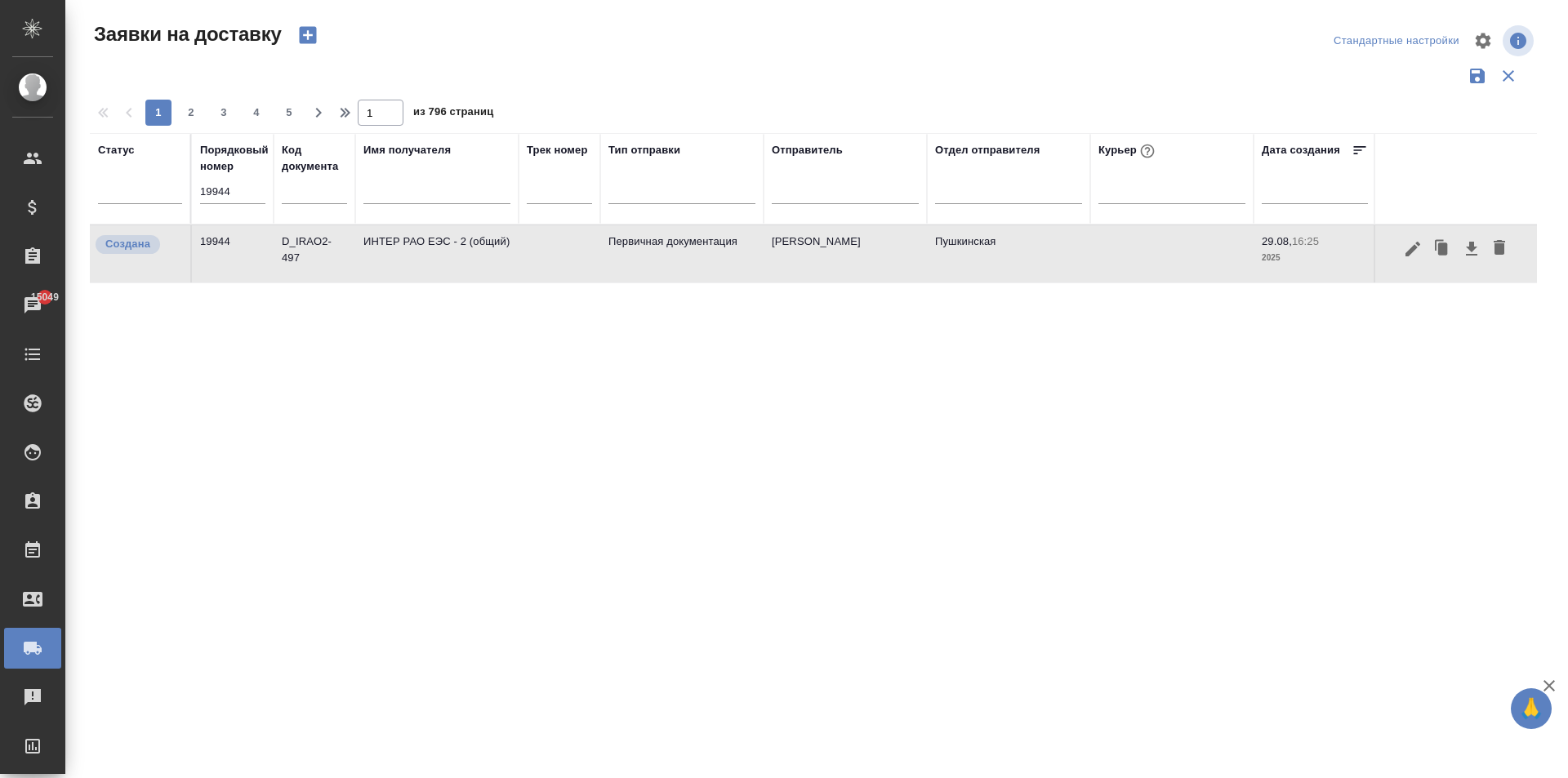
click at [778, 259] on td "[PERSON_NAME]" at bounding box center [845, 254] width 163 height 57
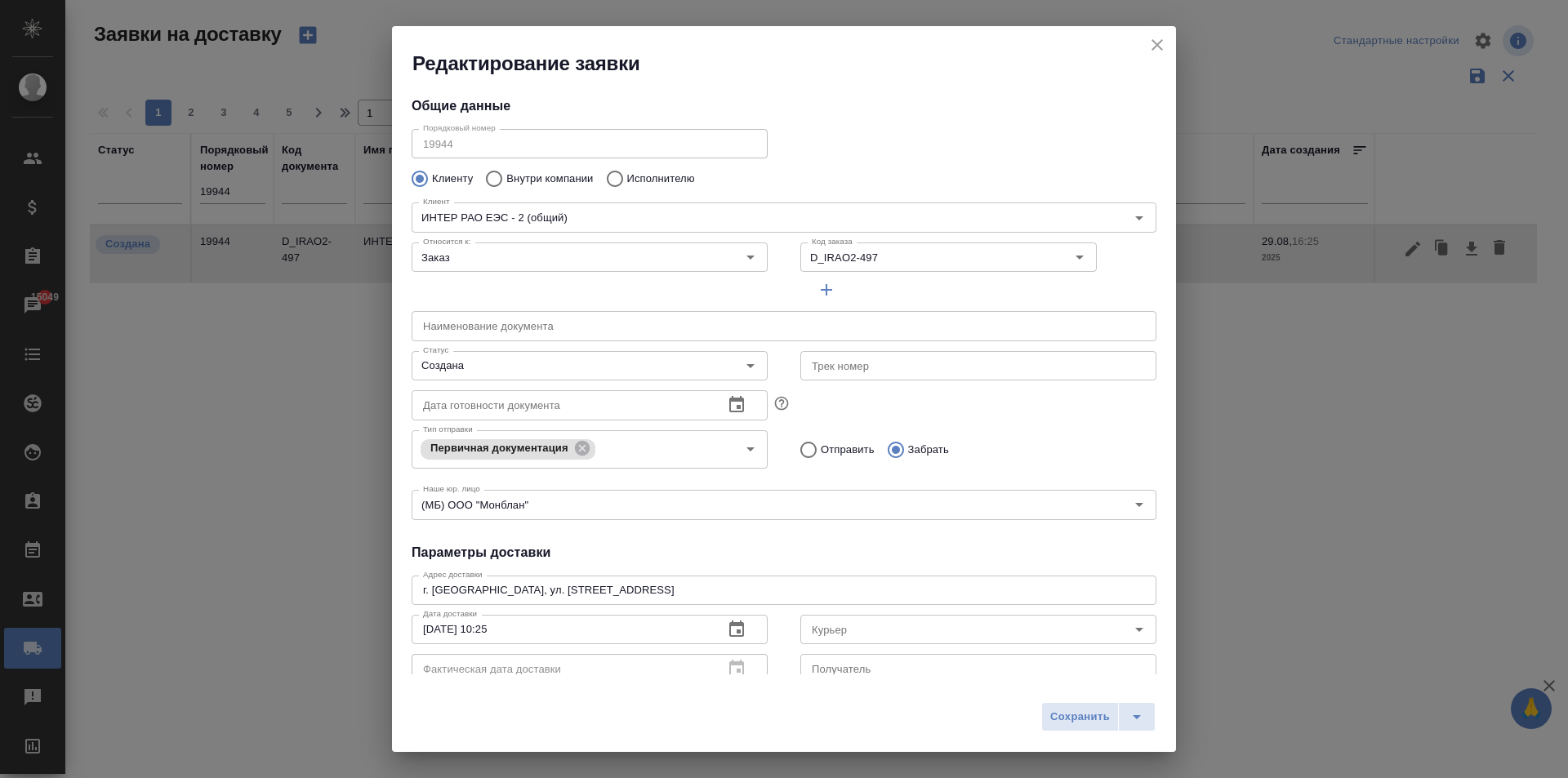
type input "Гуревич Денис"
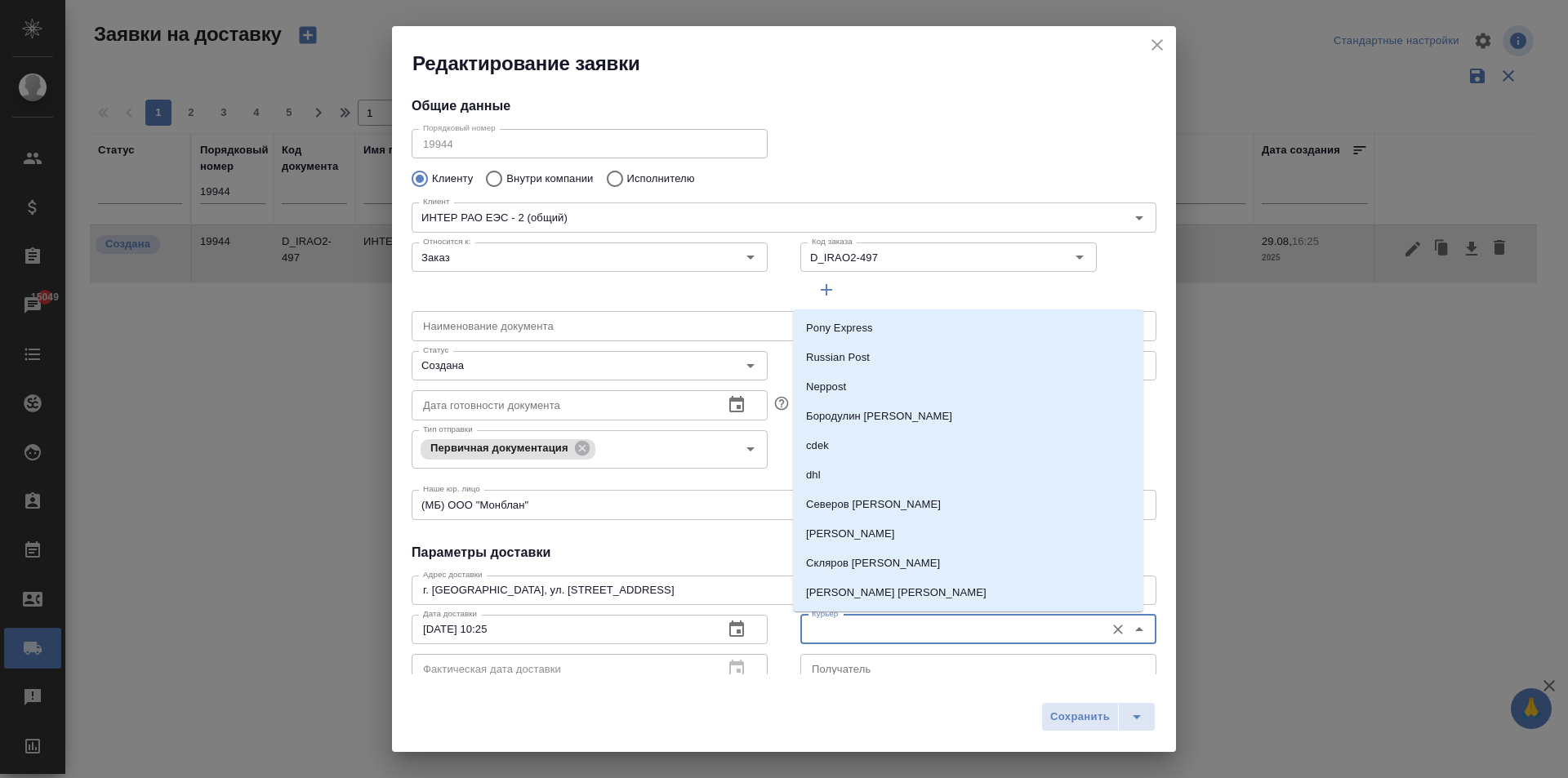
click at [879, 628] on input "Курьер" at bounding box center [950, 629] width 292 height 20
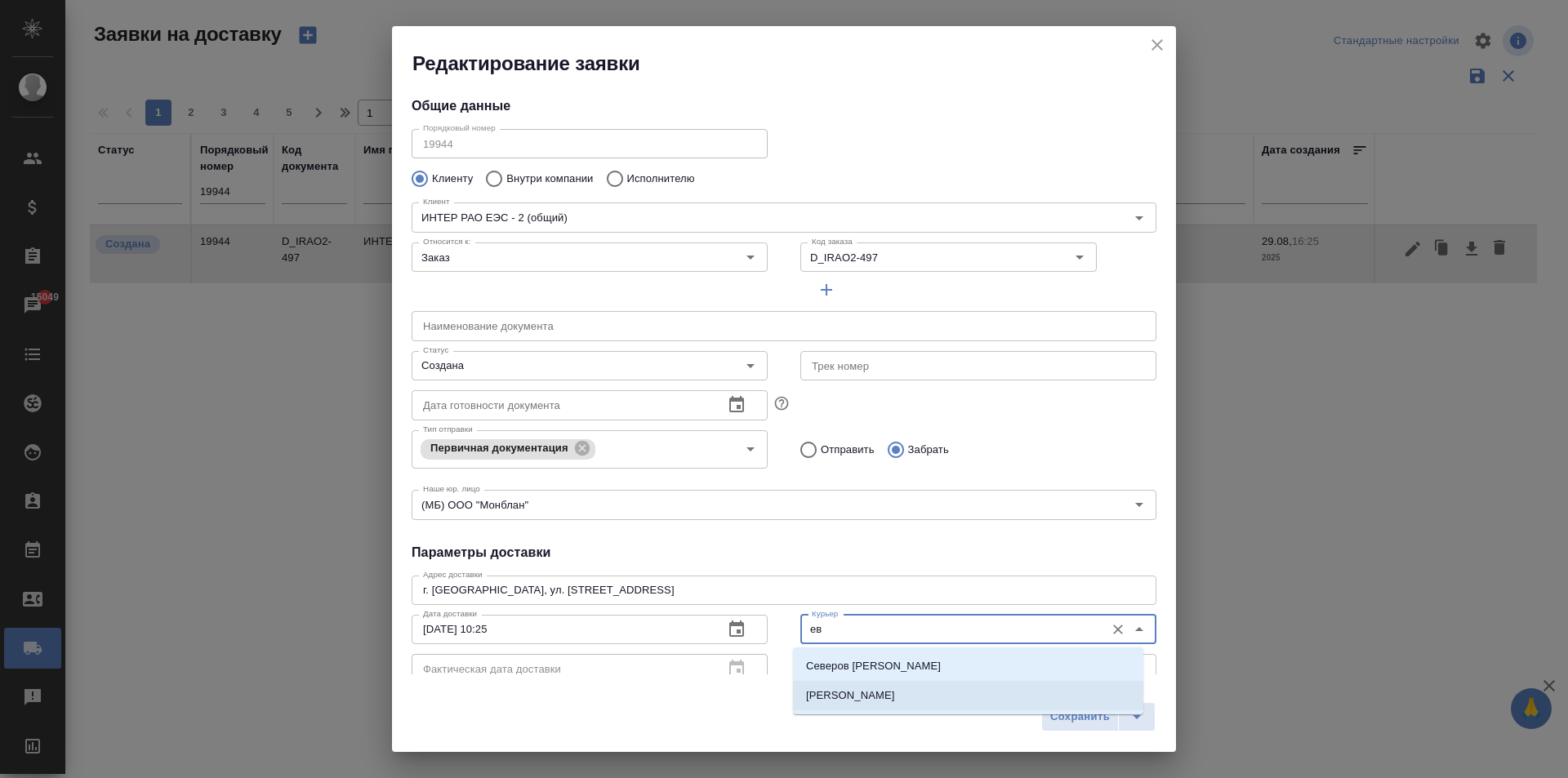
click at [880, 698] on p "Иванова Евгения" at bounding box center [850, 695] width 89 height 16
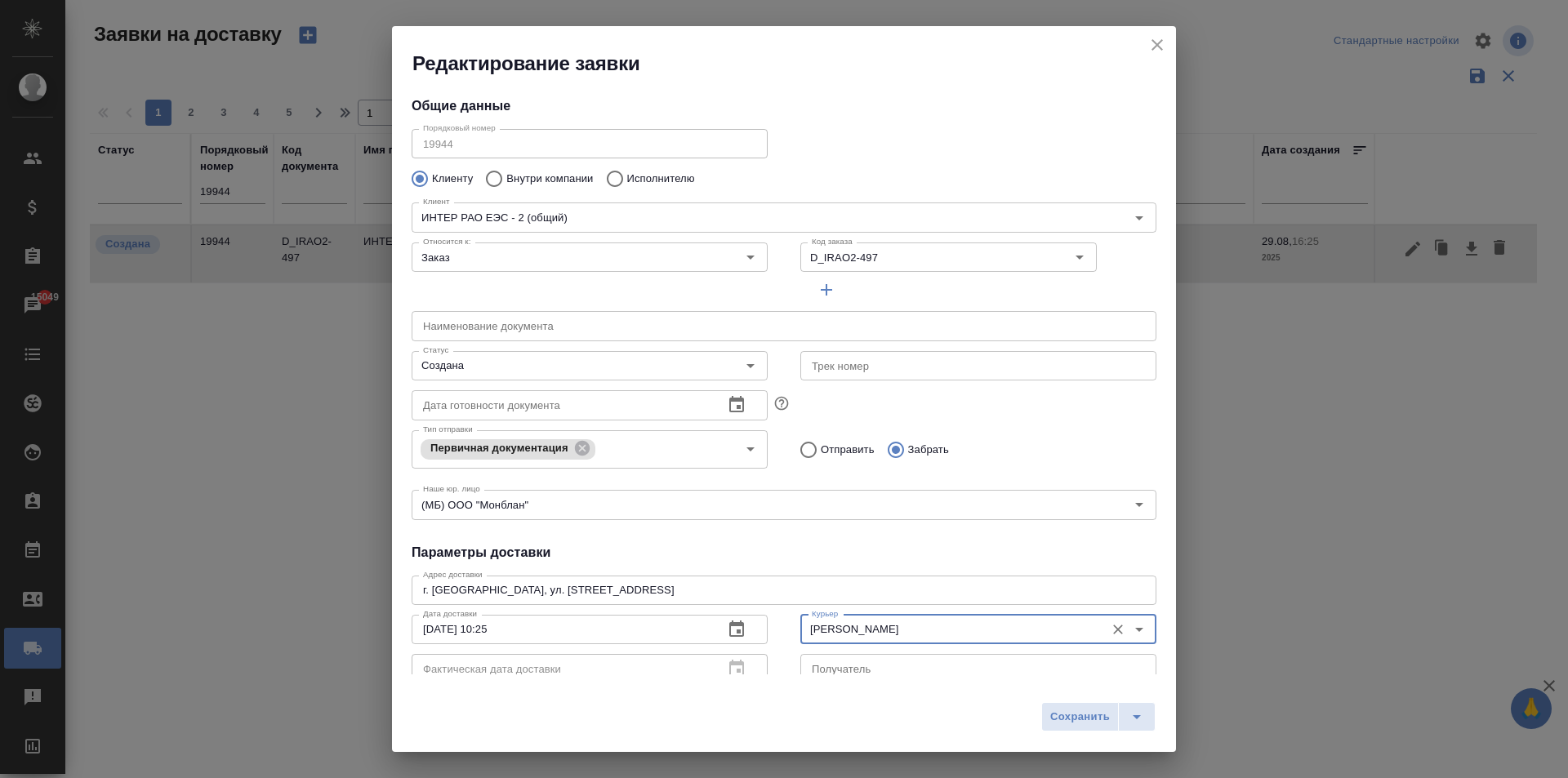
type input "Иванова Евгения"
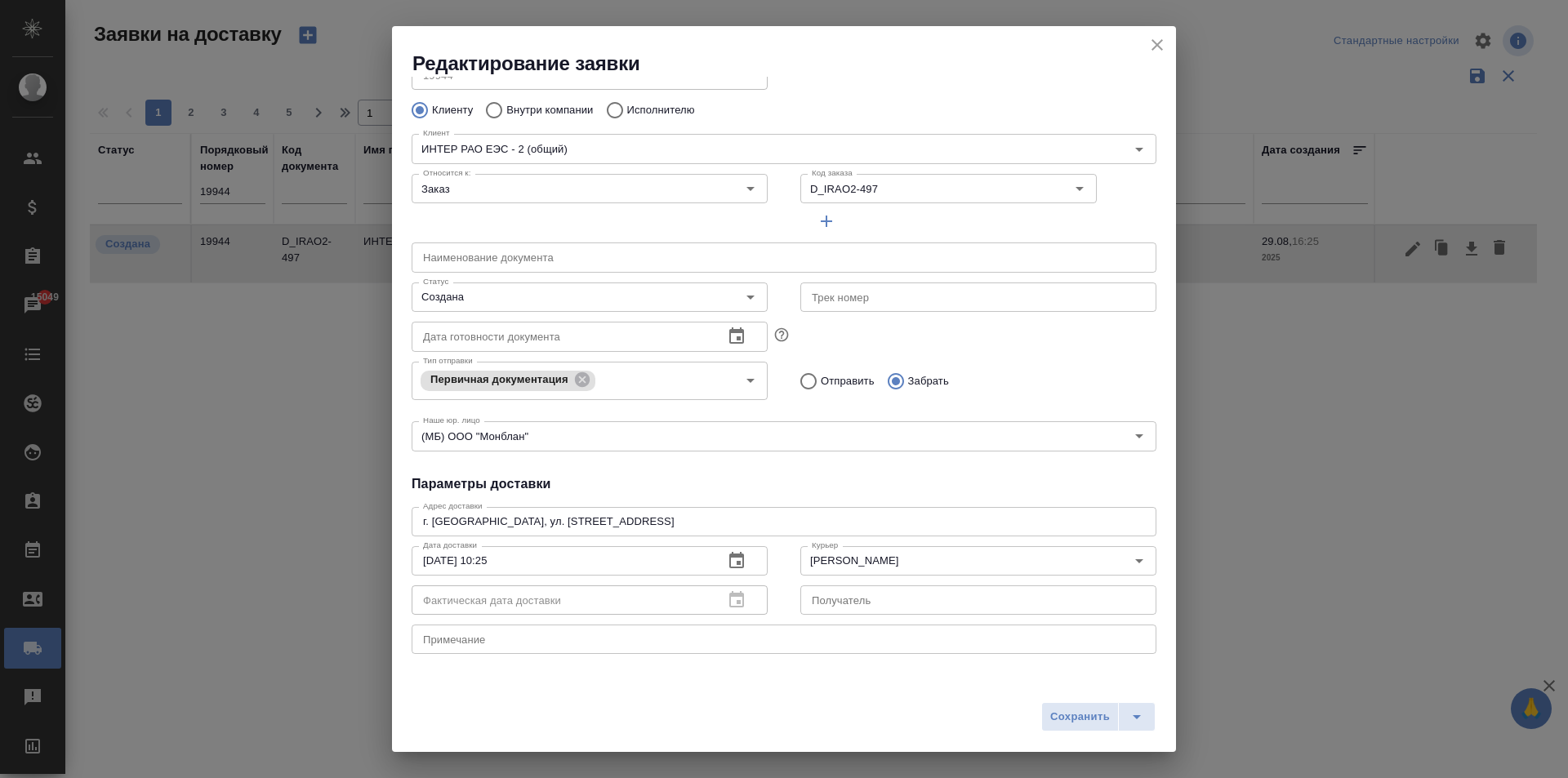
scroll to position [163, 0]
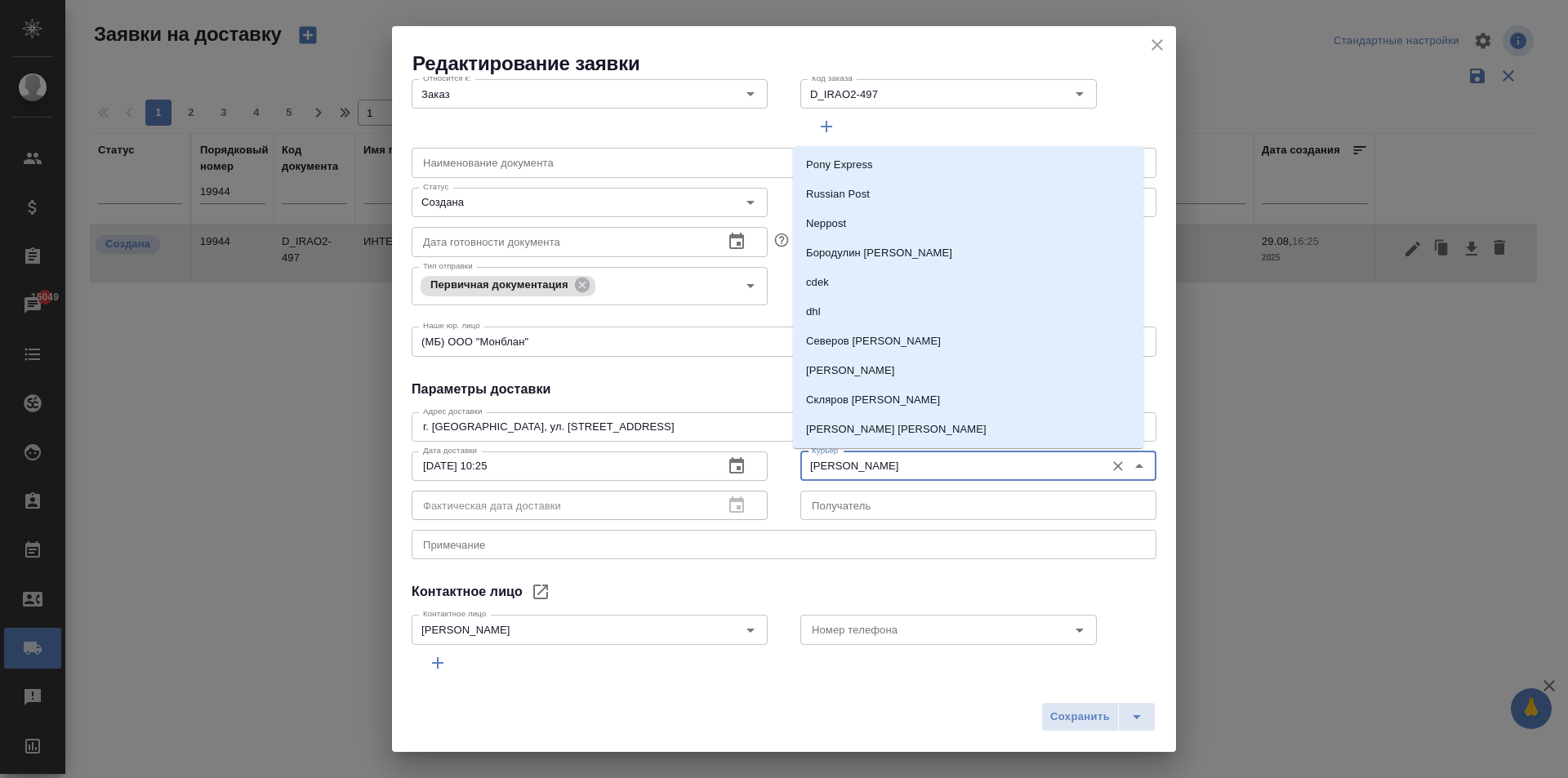
click at [893, 468] on input "Иванова Евгения" at bounding box center [950, 466] width 292 height 20
click at [912, 465] on input "Иванова Евгения" at bounding box center [950, 466] width 292 height 20
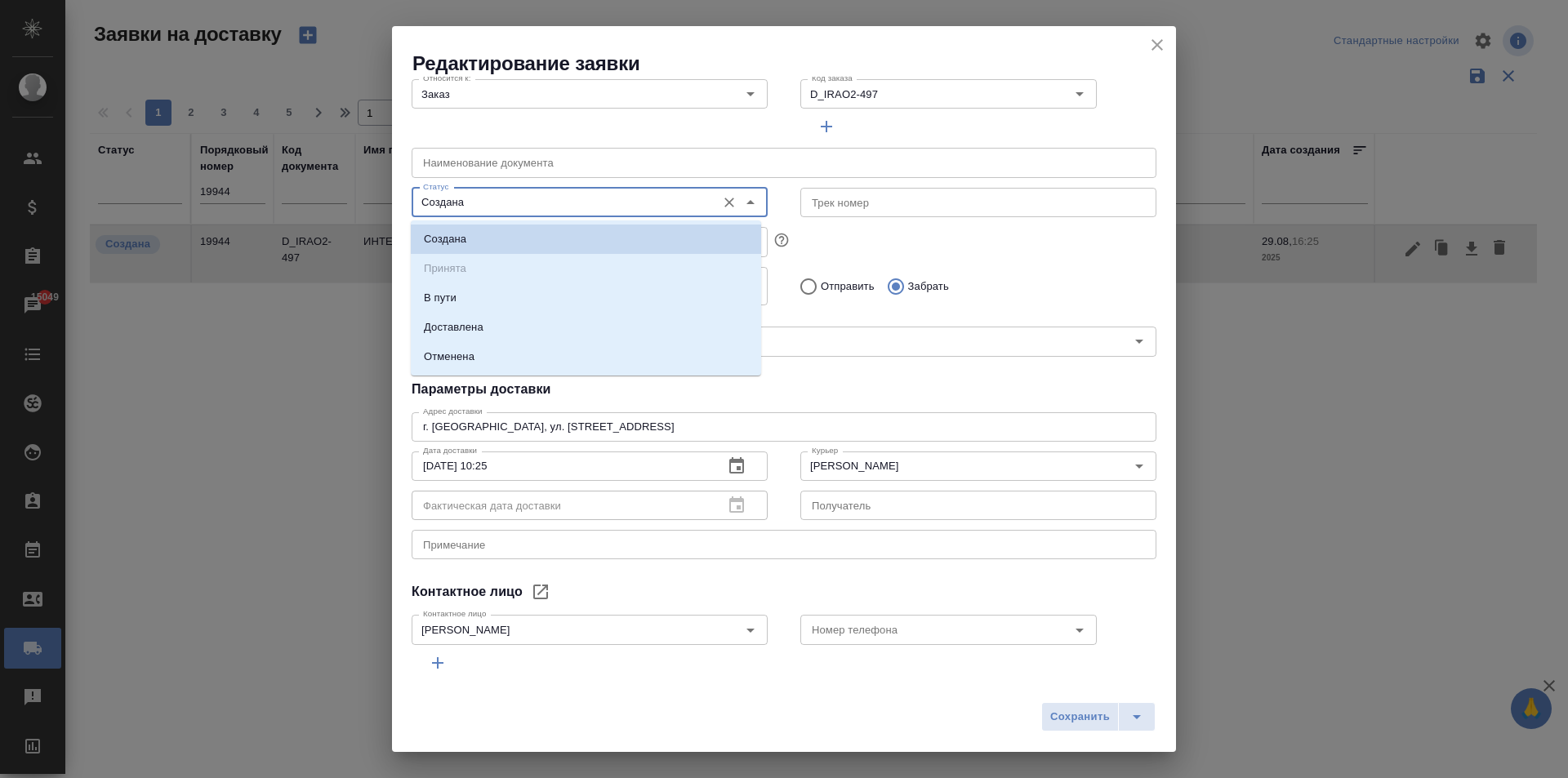
click at [488, 197] on input "Создана" at bounding box center [562, 202] width 292 height 20
click at [493, 203] on input "Создана" at bounding box center [562, 202] width 292 height 20
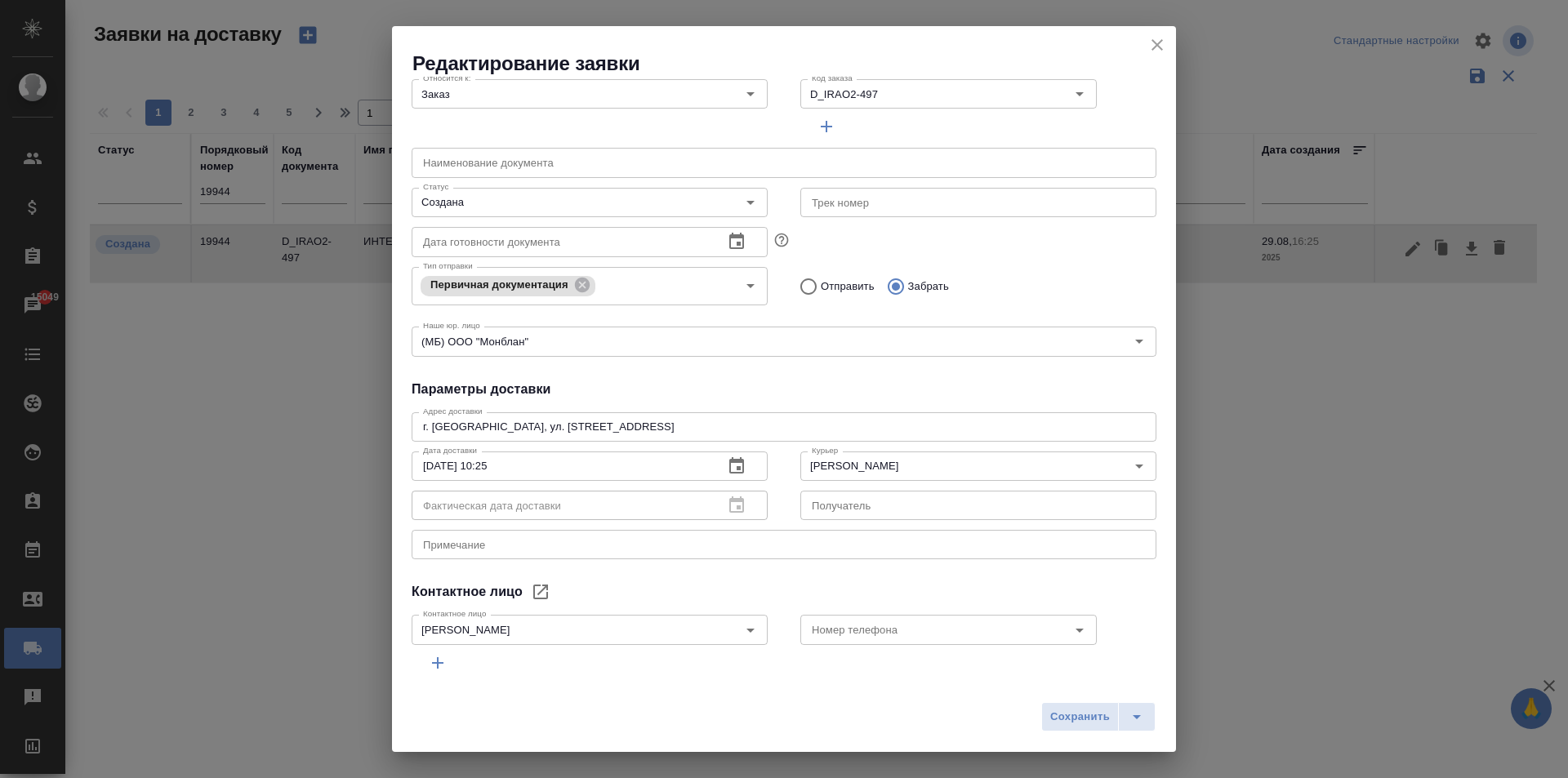
click at [889, 257] on div "Тип отправки Первичная документация Тип отправки Отправить Забрать" at bounding box center [784, 285] width 778 height 81
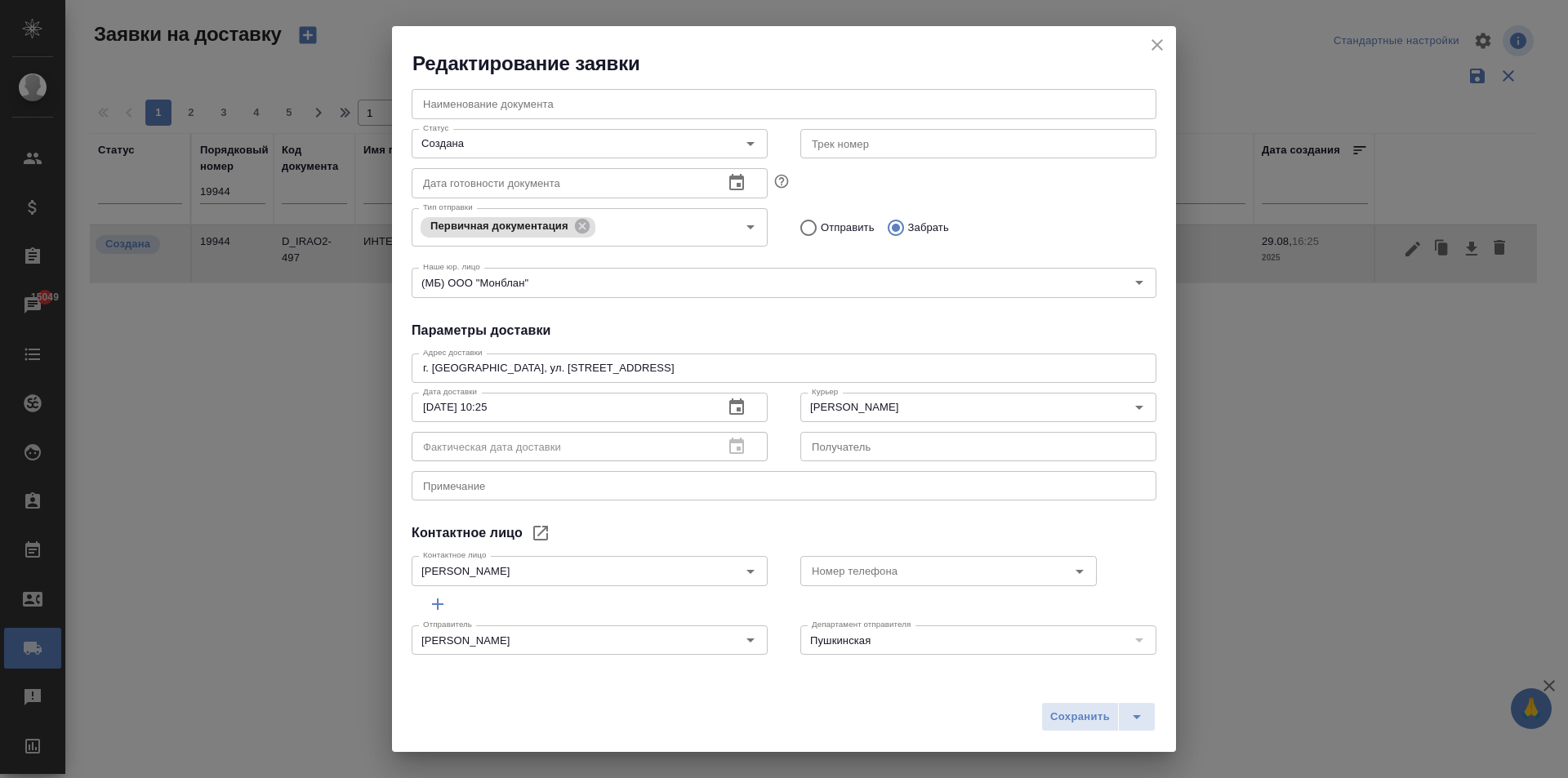
click at [1165, 43] on icon "close" at bounding box center [1157, 45] width 20 height 20
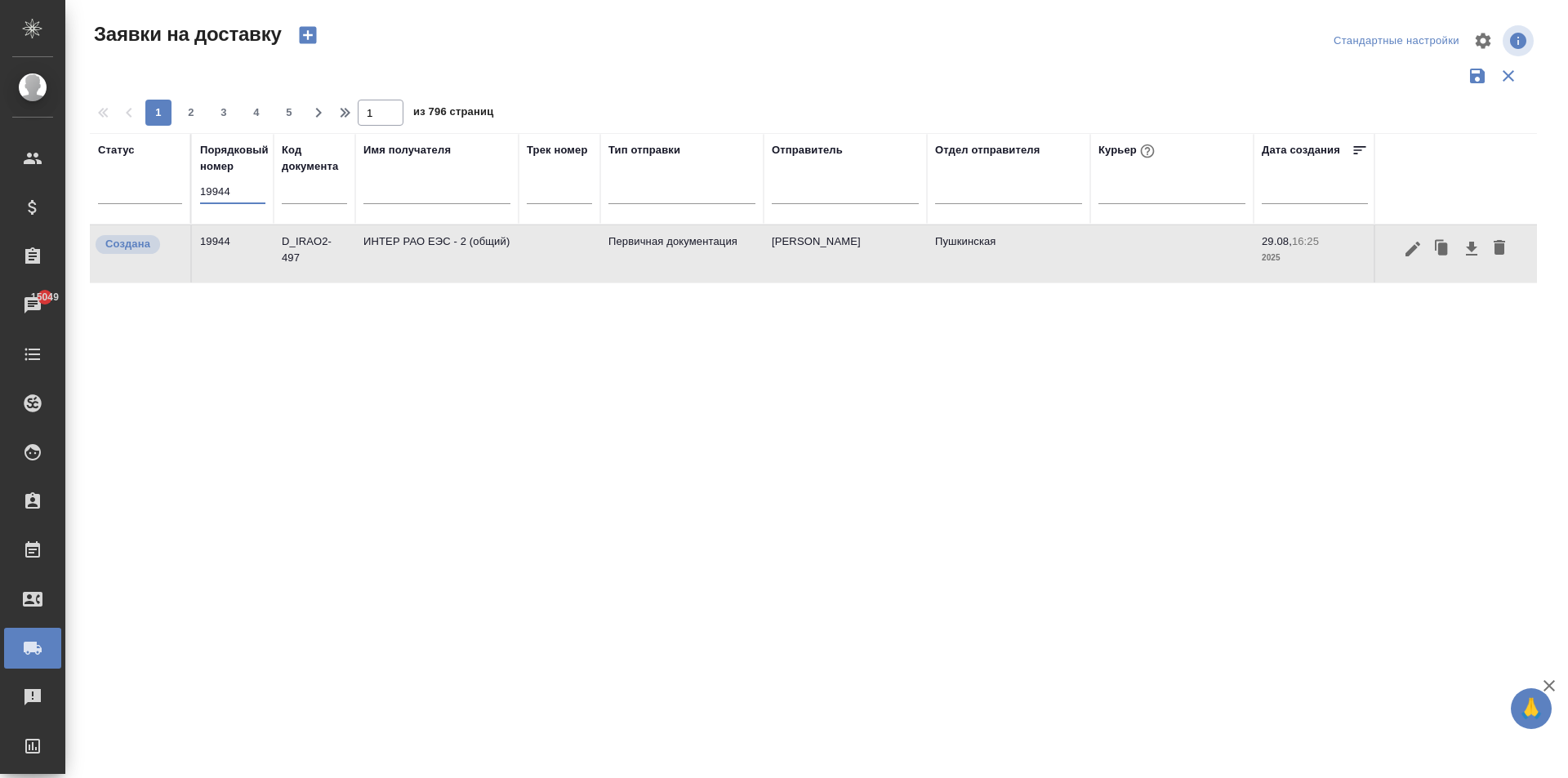
drag, startPoint x: 207, startPoint y: 191, endPoint x: 8, endPoint y: 186, distance: 199.1
click at [8, 186] on div ".cls-1 fill:#fff; AWATERA Aivazyan Karina Клиенты Спецификации Заказы 15049 Чат…" at bounding box center [784, 389] width 1568 height 778
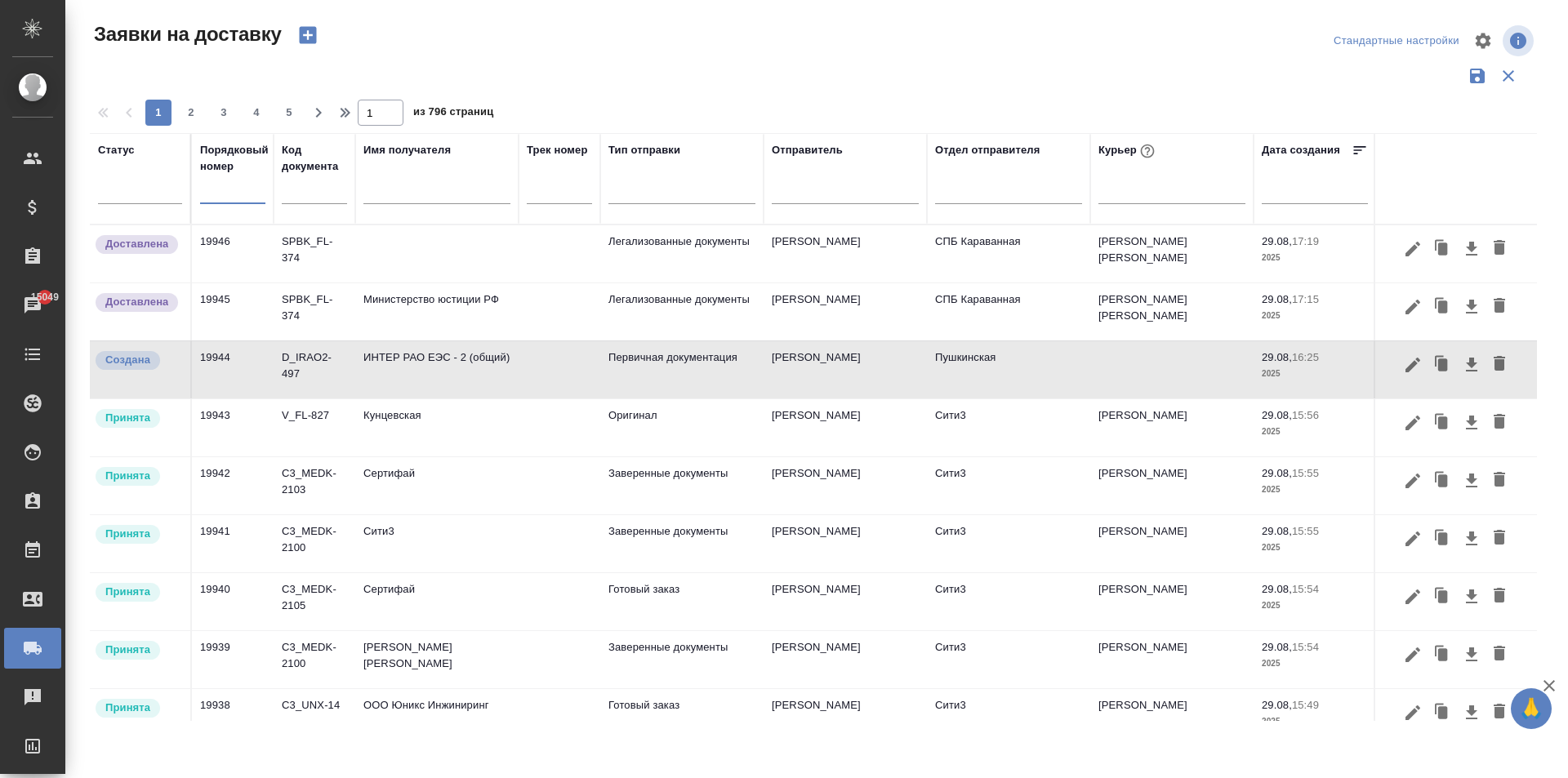
click at [551, 365] on td at bounding box center [559, 370] width 82 height 57
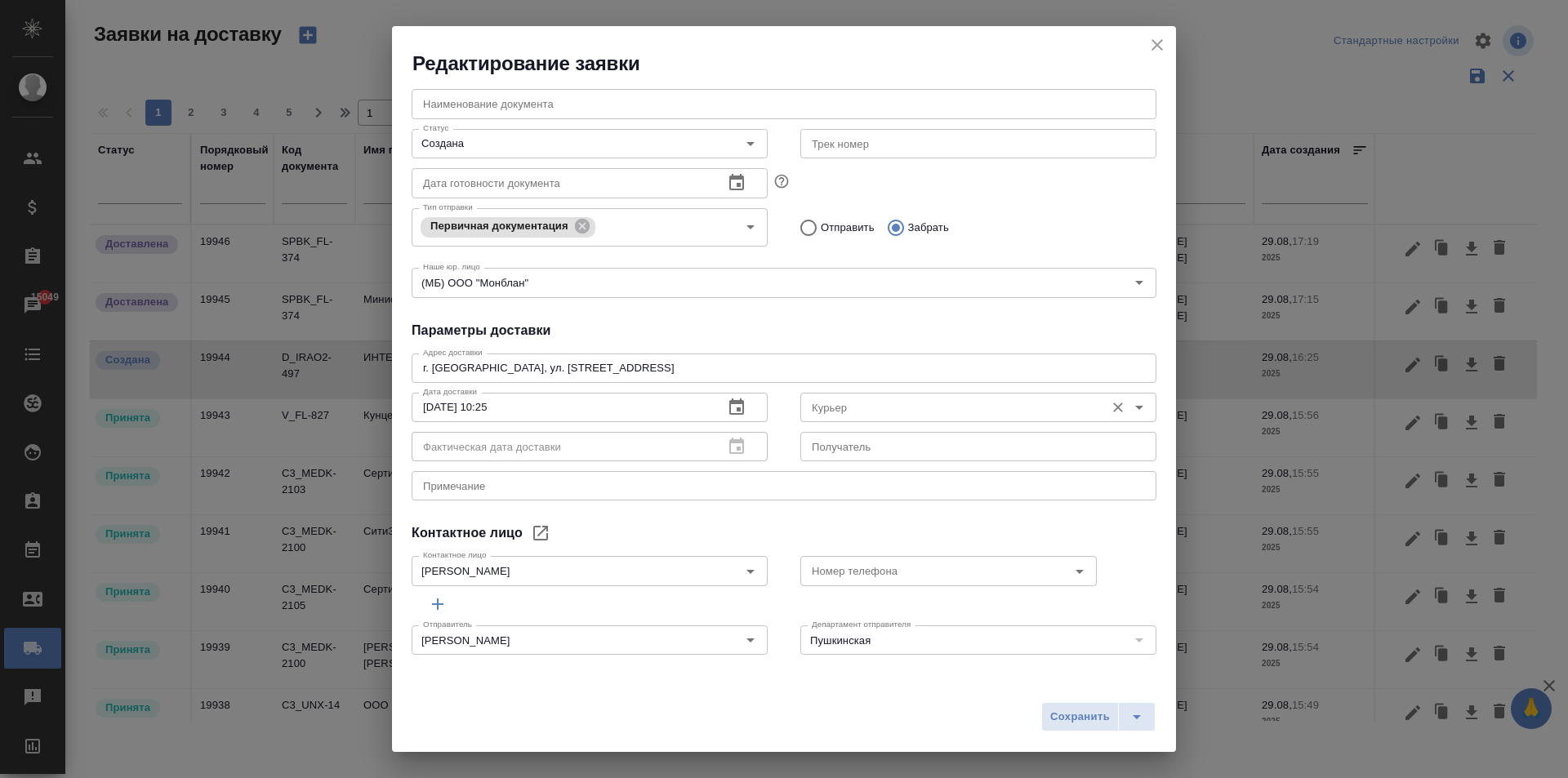
click at [845, 416] on input "Курьер" at bounding box center [950, 407] width 292 height 20
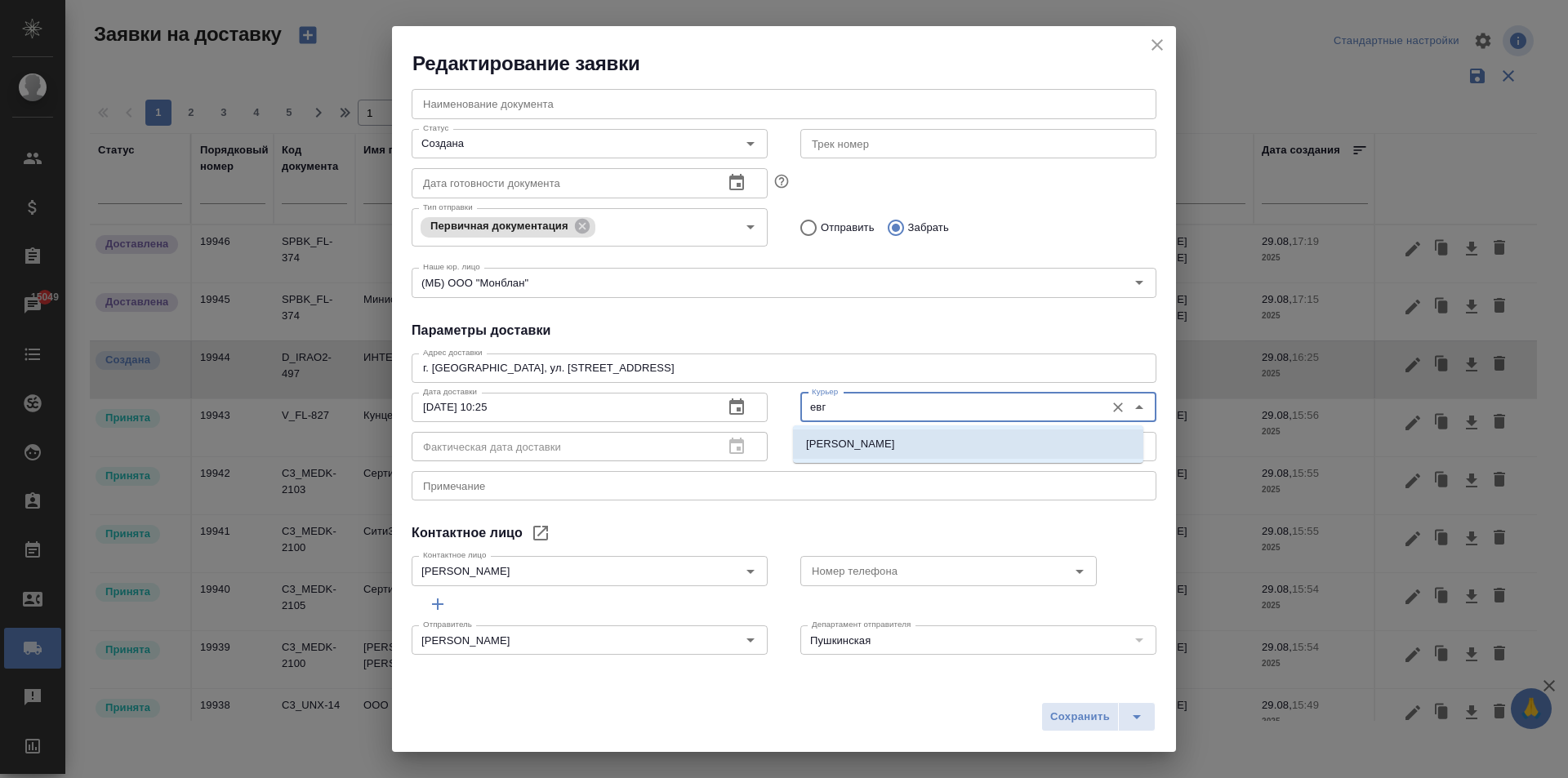
click at [893, 450] on li "Иванова Евгения" at bounding box center [968, 444] width 350 height 29
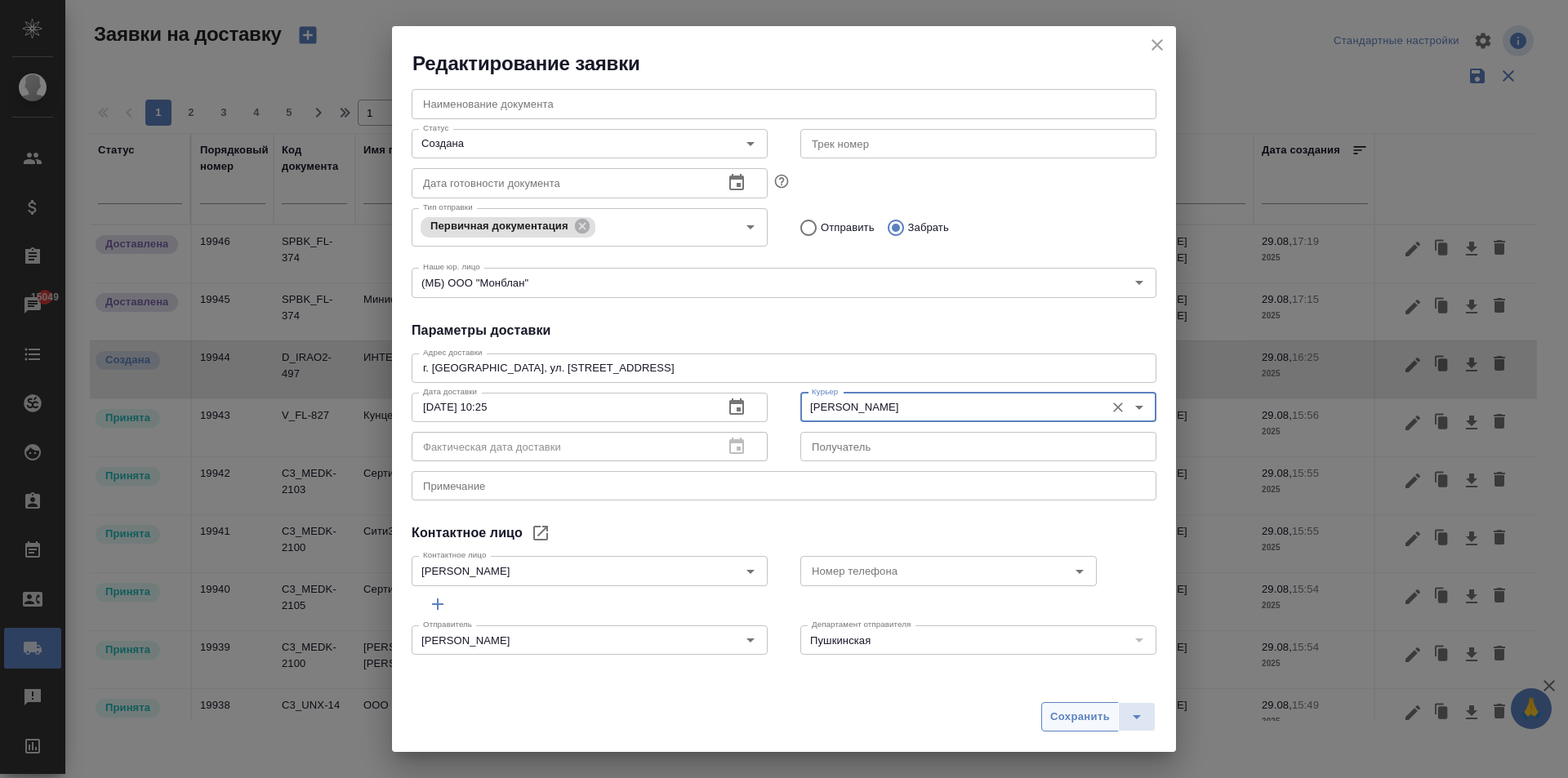
type input "Иванова Евгения"
click at [1078, 715] on span "Сохранить" at bounding box center [1079, 717] width 59 height 19
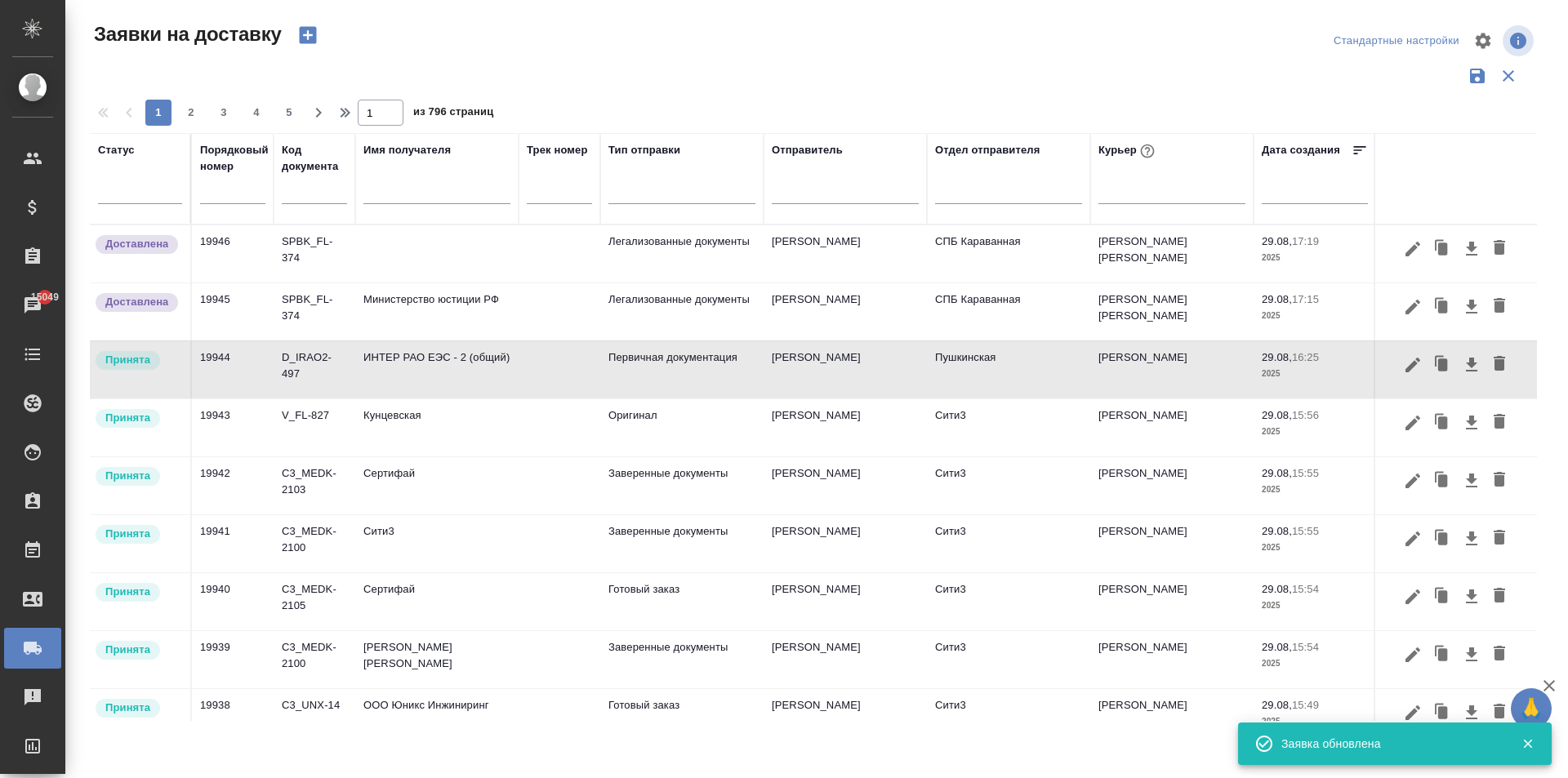
click at [391, 363] on td "ИНТЕР РАО ЕЭС - 2 (общий)" at bounding box center [437, 370] width 163 height 57
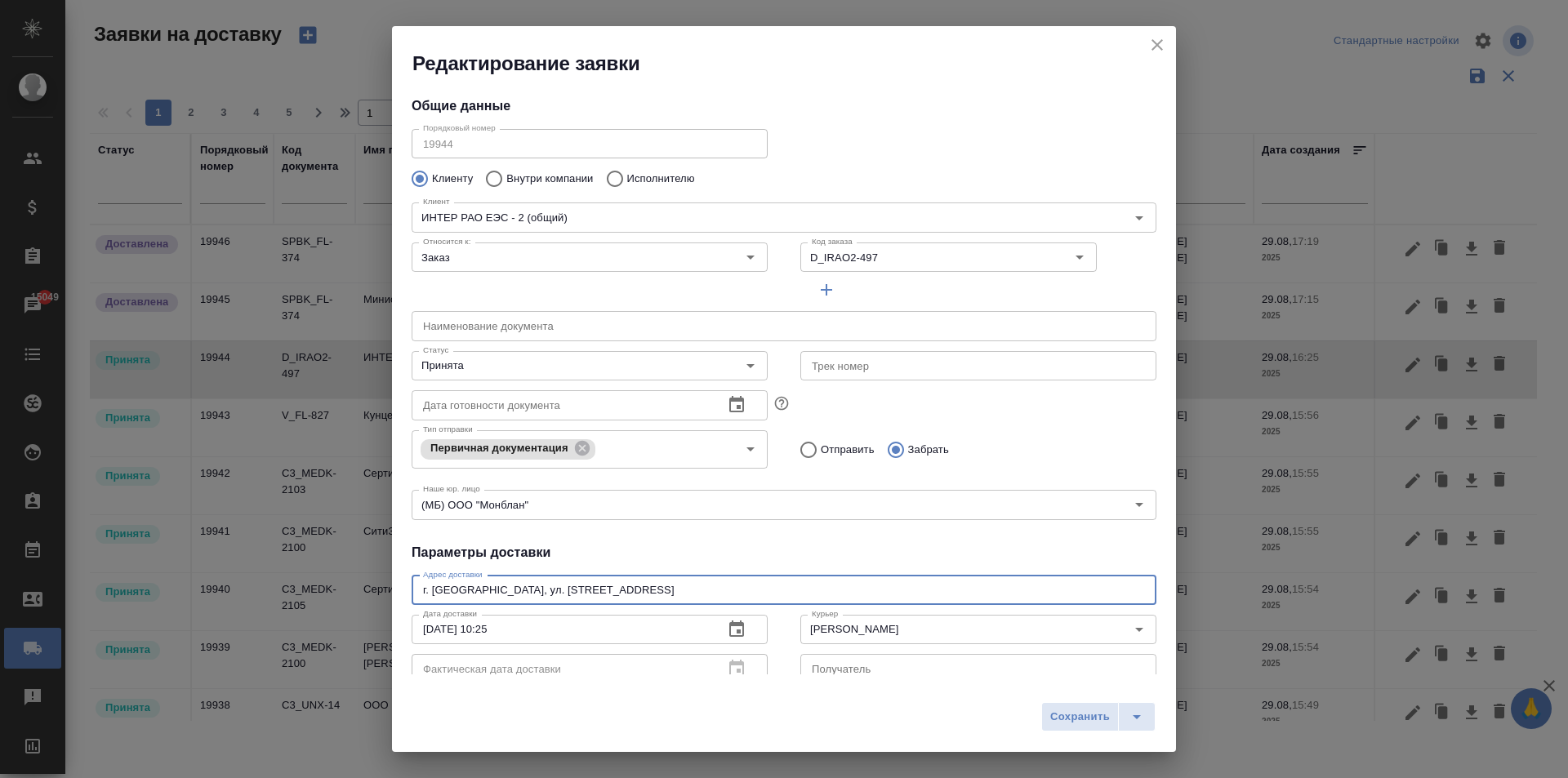
drag, startPoint x: 698, startPoint y: 594, endPoint x: 346, endPoint y: 591, distance: 352.0
click at [346, 591] on div "Редактирование заявки Общие данные Порядковый номер 19944 Порядковый номер Клие…" at bounding box center [784, 389] width 1568 height 778
paste textarea "ОТП Банк (ул. Клары Цеткин 4А). Контакт для связи Юлия Семинкова (либо Зульфия …"
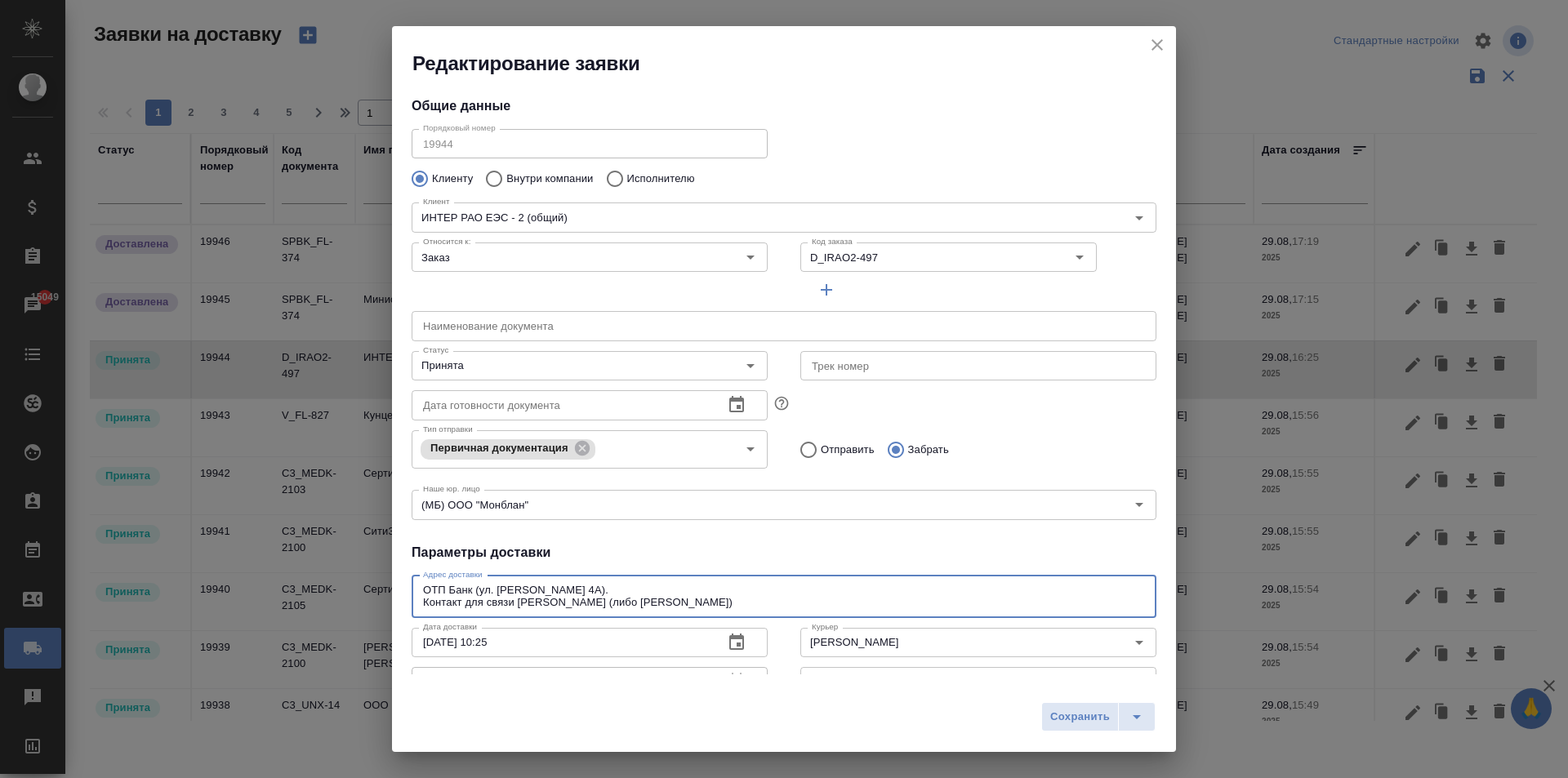
click at [427, 585] on textarea "ОТП Банк (ул. Клары Цеткин 4А). Контакт для связи Юлия Семинкова (либо Зульфия …" at bounding box center [784, 596] width 722 height 25
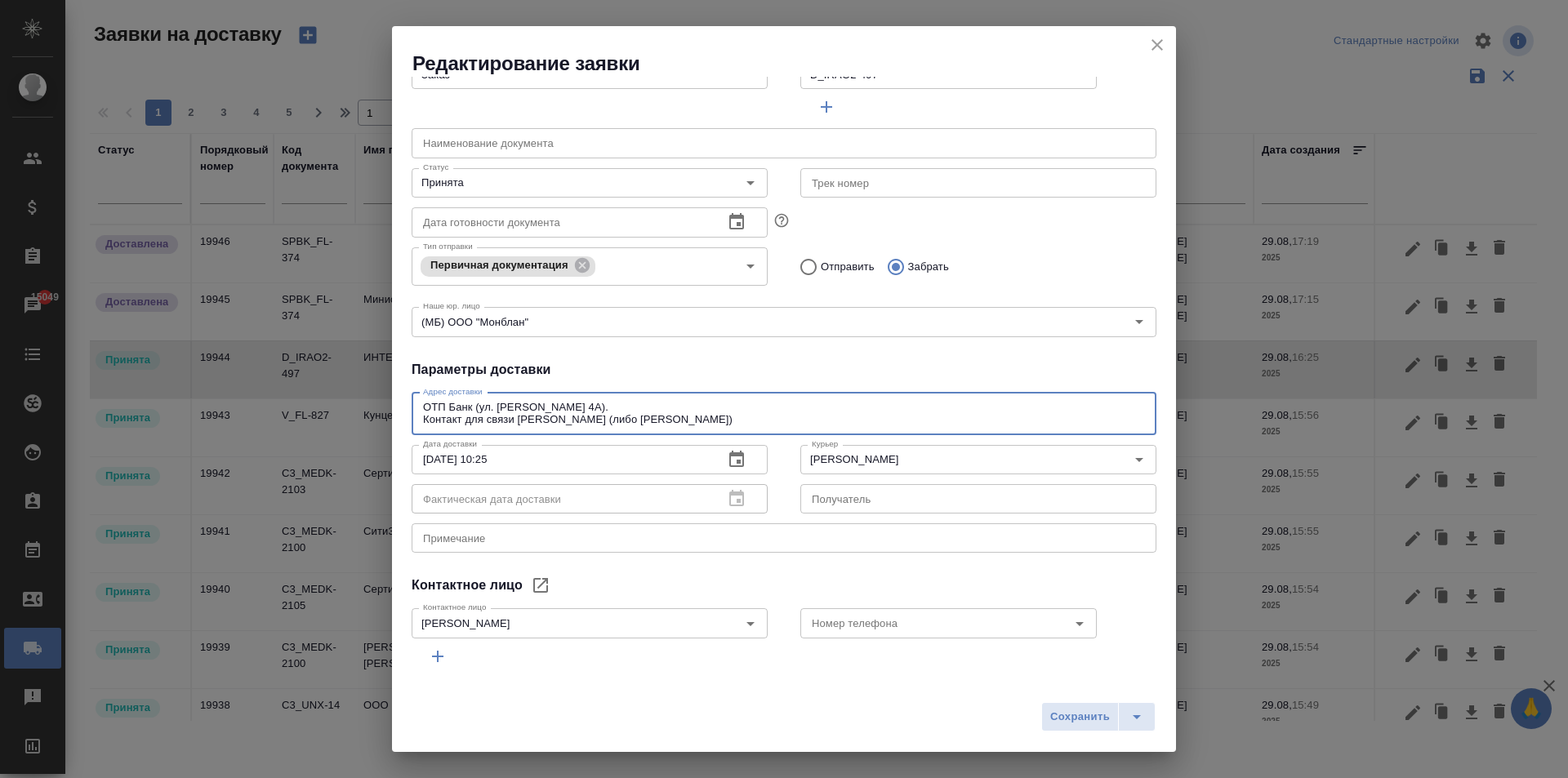
scroll to position [235, 0]
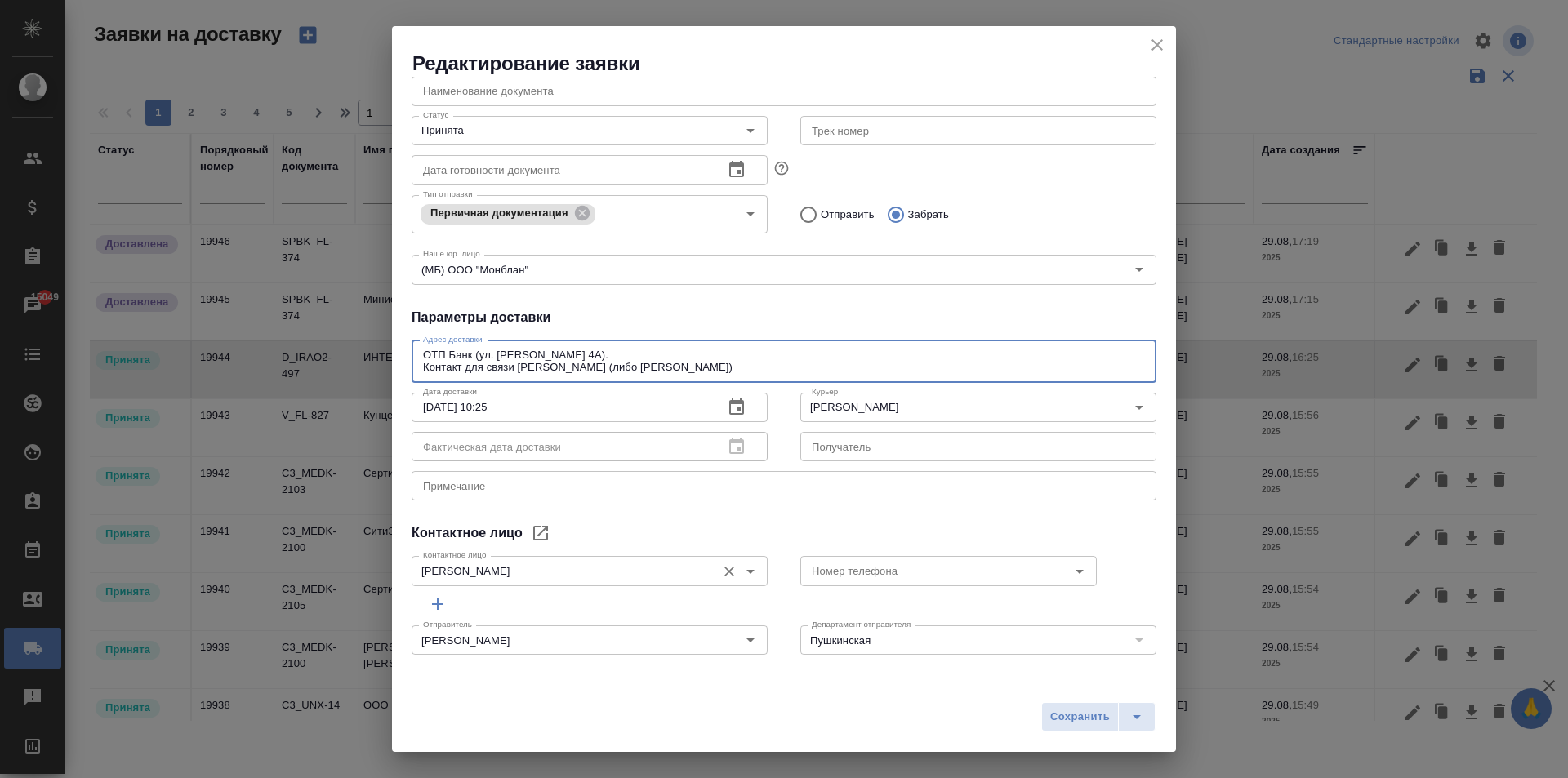
type textarea "ОТП Банк (ул. Клары Цеткин 4А). Контакт для связи Юлия Семинкова (либо Зульфия …"
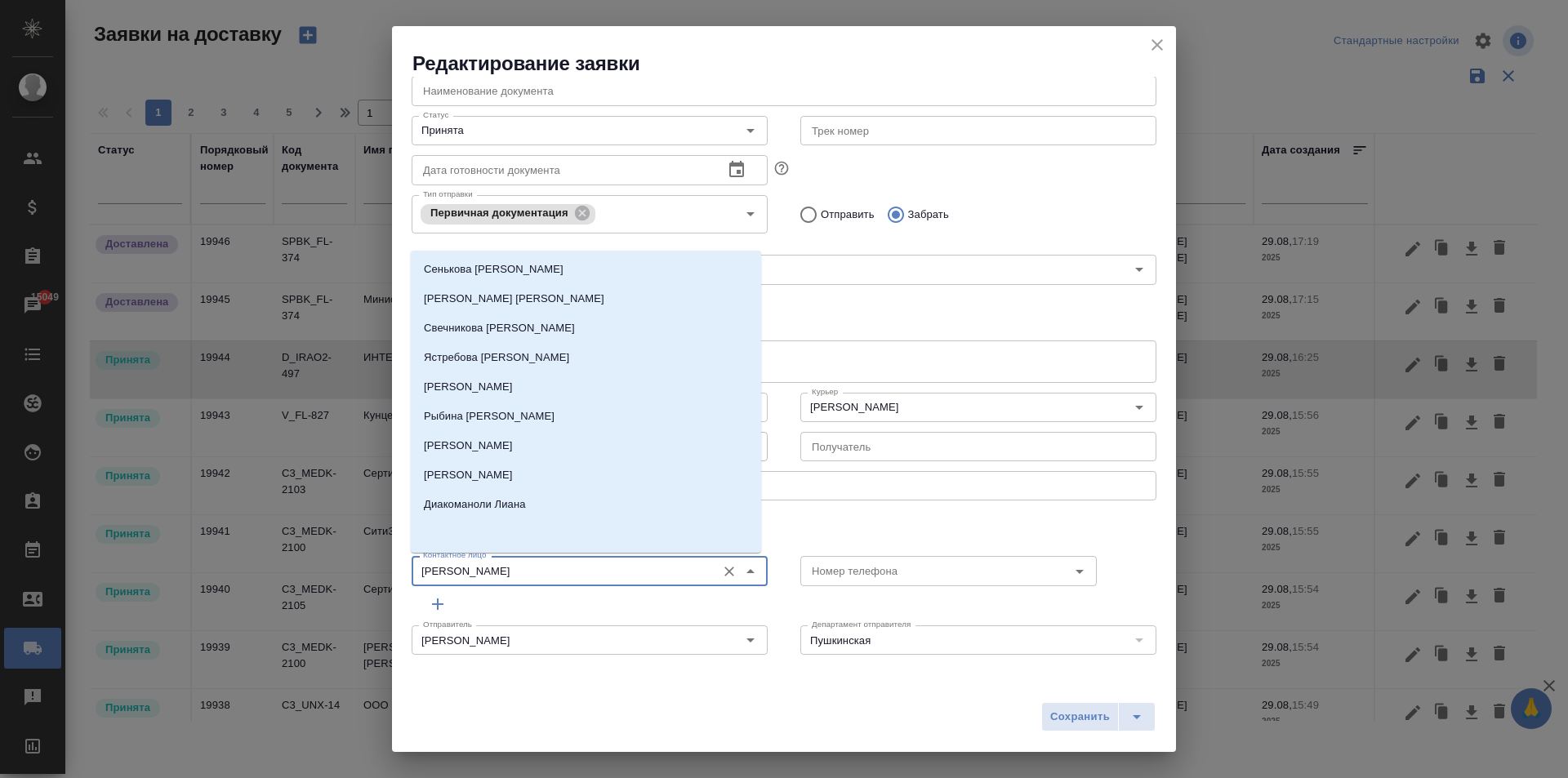
click at [508, 573] on input "Гуревич Денис" at bounding box center [562, 570] width 292 height 20
type input "с"
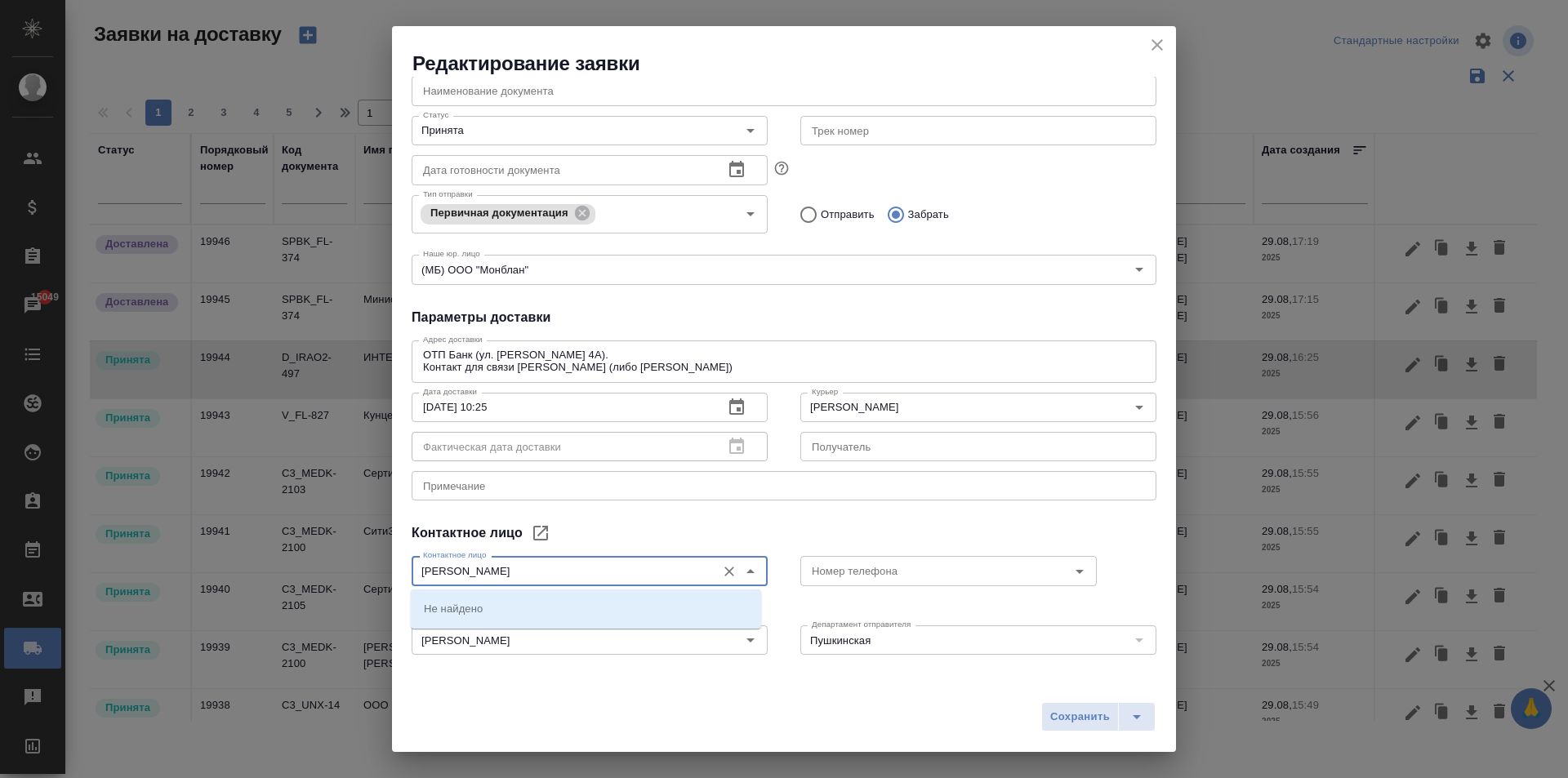
drag, startPoint x: 536, startPoint y: 570, endPoint x: 137, endPoint y: 557, distance: 399.2
click at [137, 557] on div "Редактирование заявки Общие данные Порядковый номер 19944 Порядковый номер Клие…" at bounding box center [784, 389] width 1568 height 778
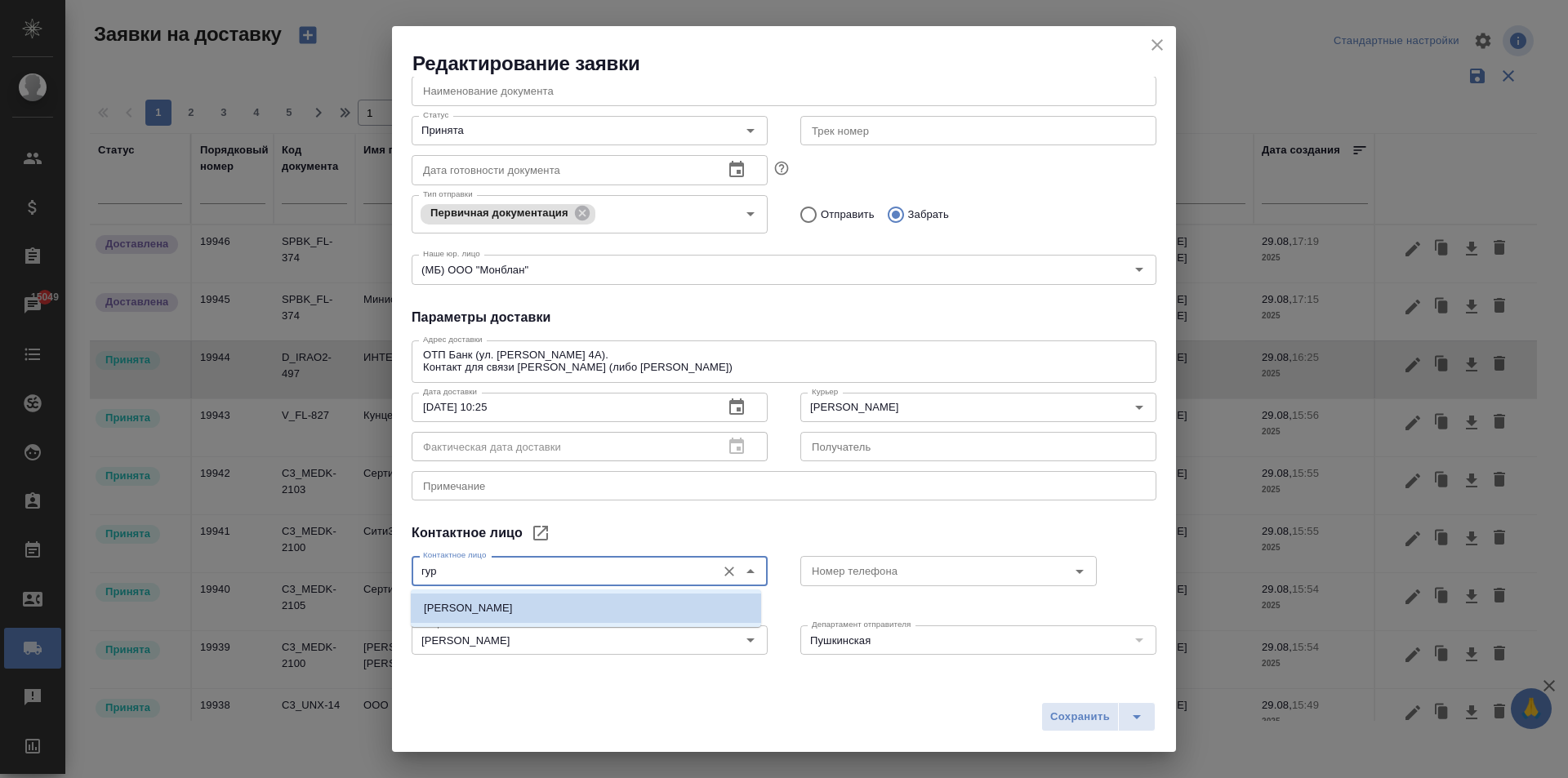
click at [494, 608] on p "Гуревич Денис" at bounding box center [468, 608] width 89 height 16
type input "Гуревич Денис"
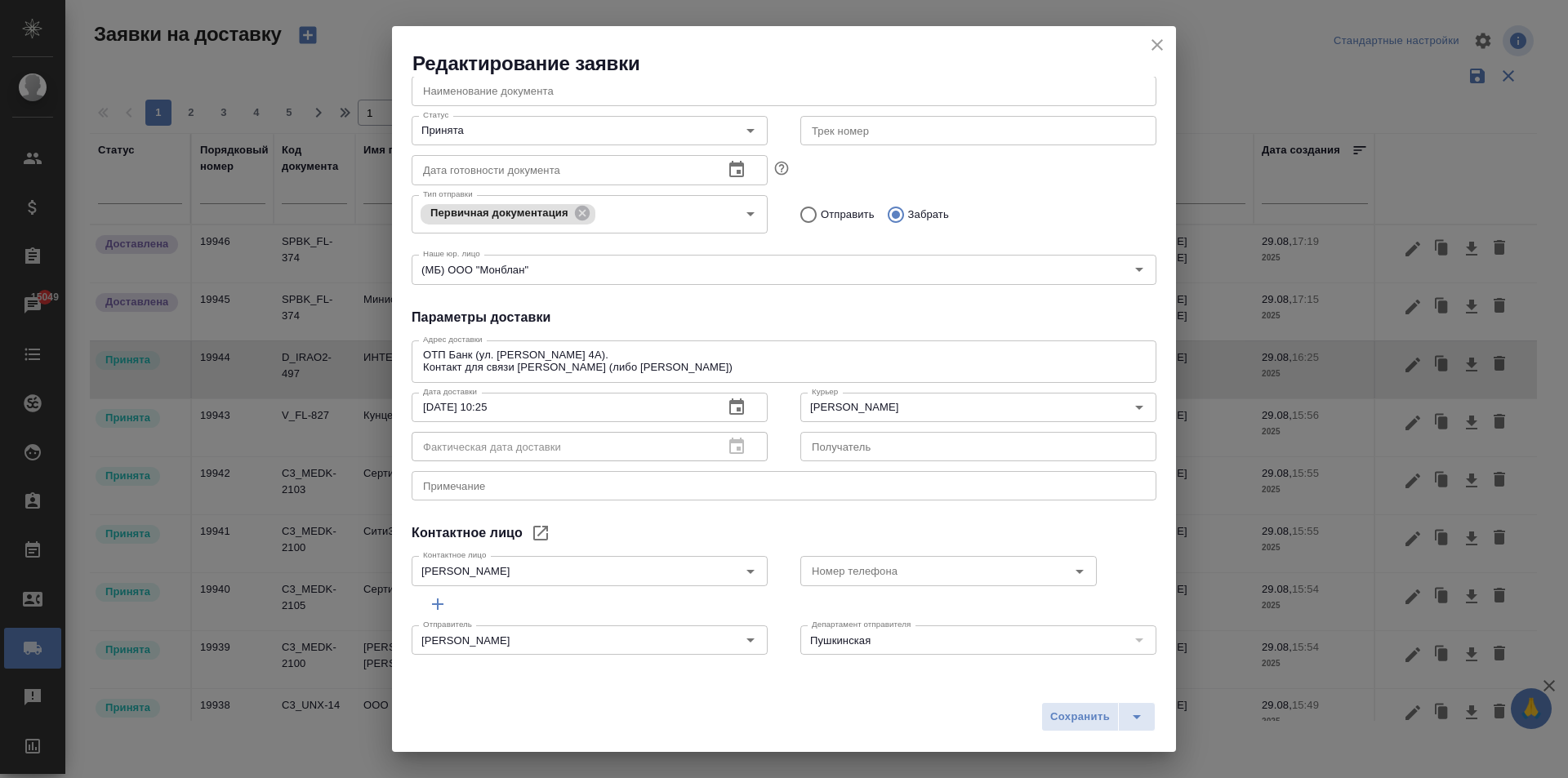
click at [880, 530] on div "Контактное лицо" at bounding box center [784, 533] width 745 height 20
click at [1074, 713] on span "Сохранить" at bounding box center [1079, 717] width 59 height 19
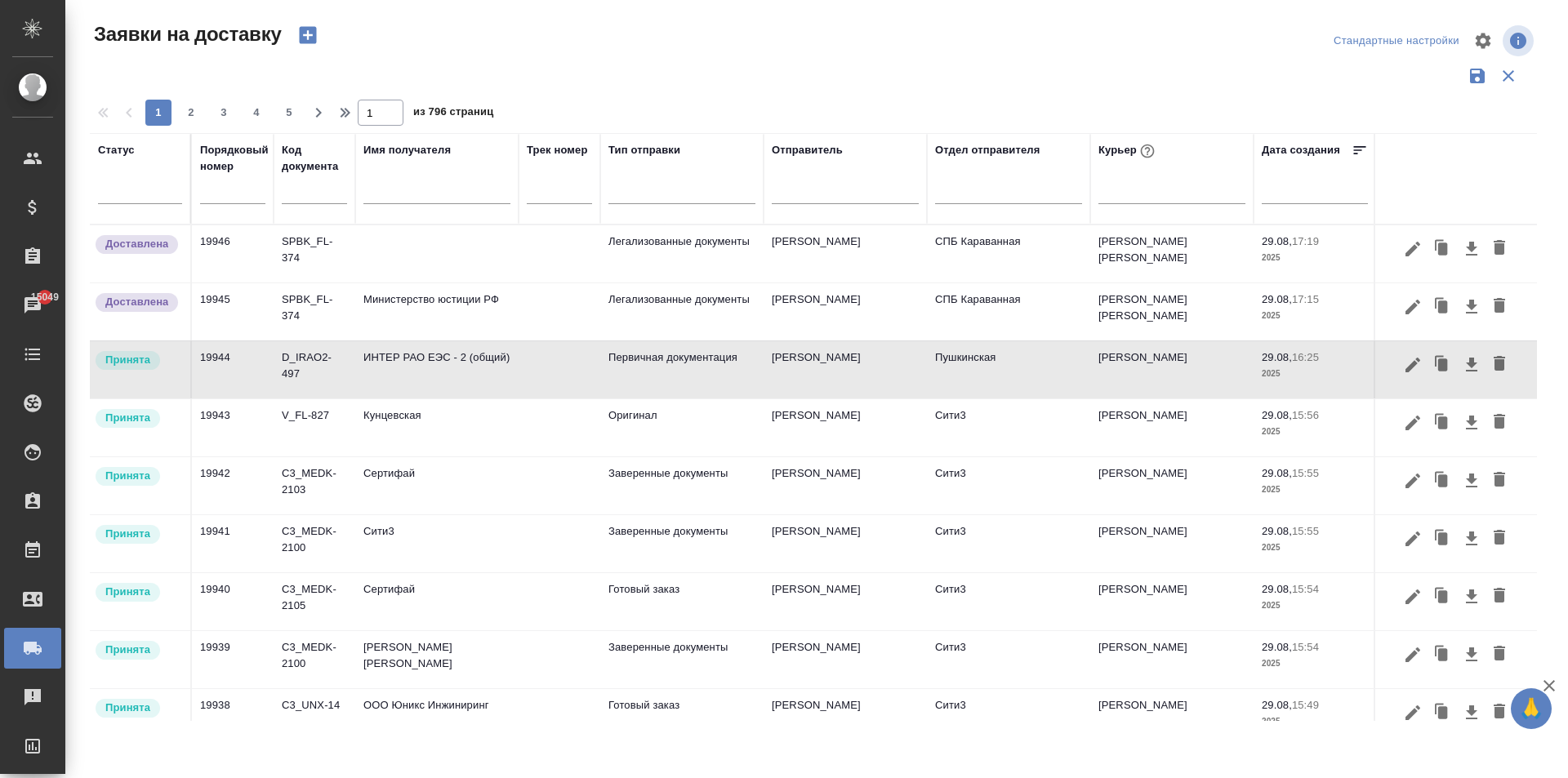
click at [495, 373] on td "ИНТЕР РАО ЕЭС - 2 (общий)" at bounding box center [437, 370] width 163 height 57
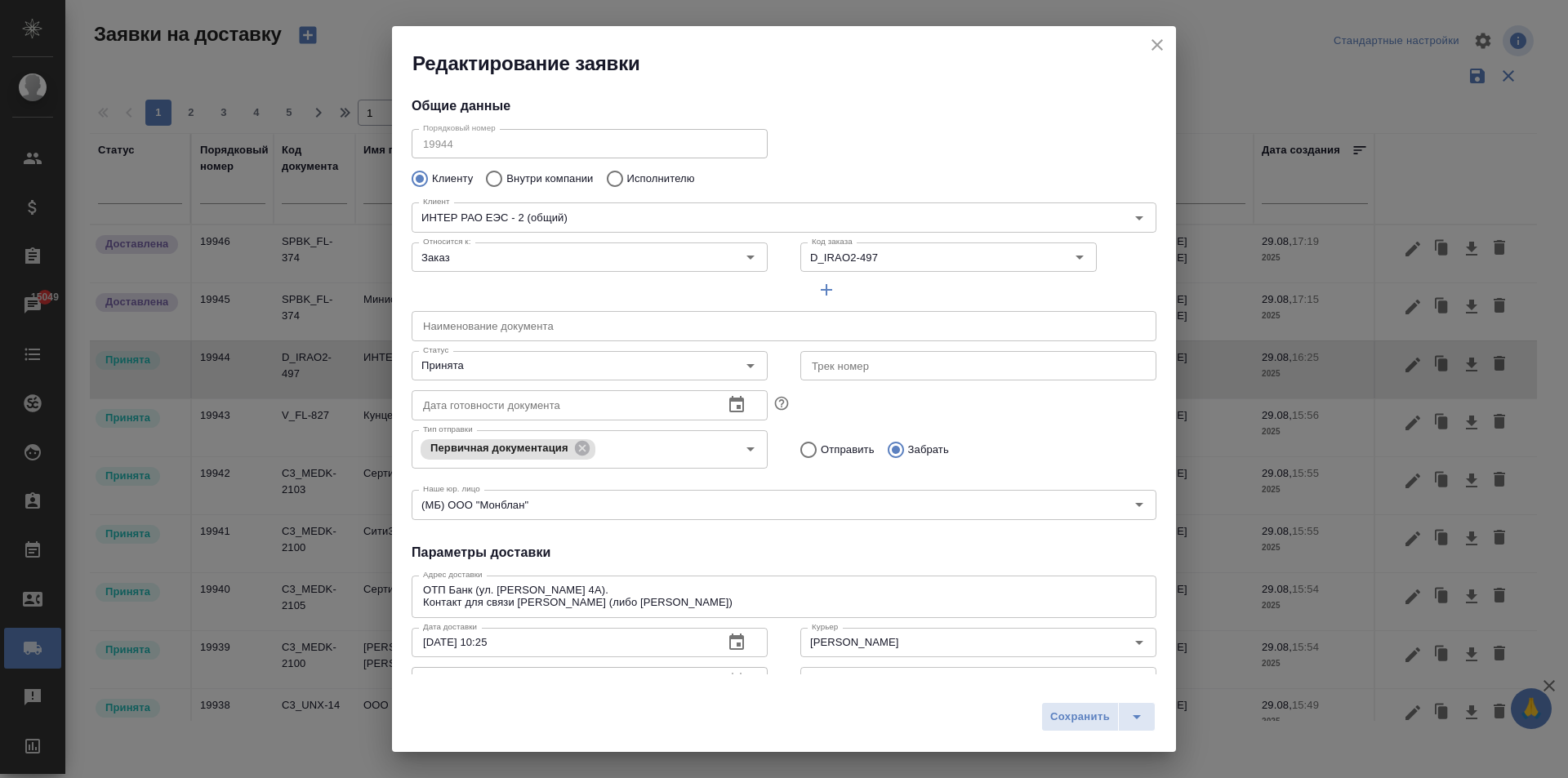
click at [1154, 42] on icon "close" at bounding box center [1157, 45] width 11 height 11
